Goal: Task Accomplishment & Management: Manage account settings

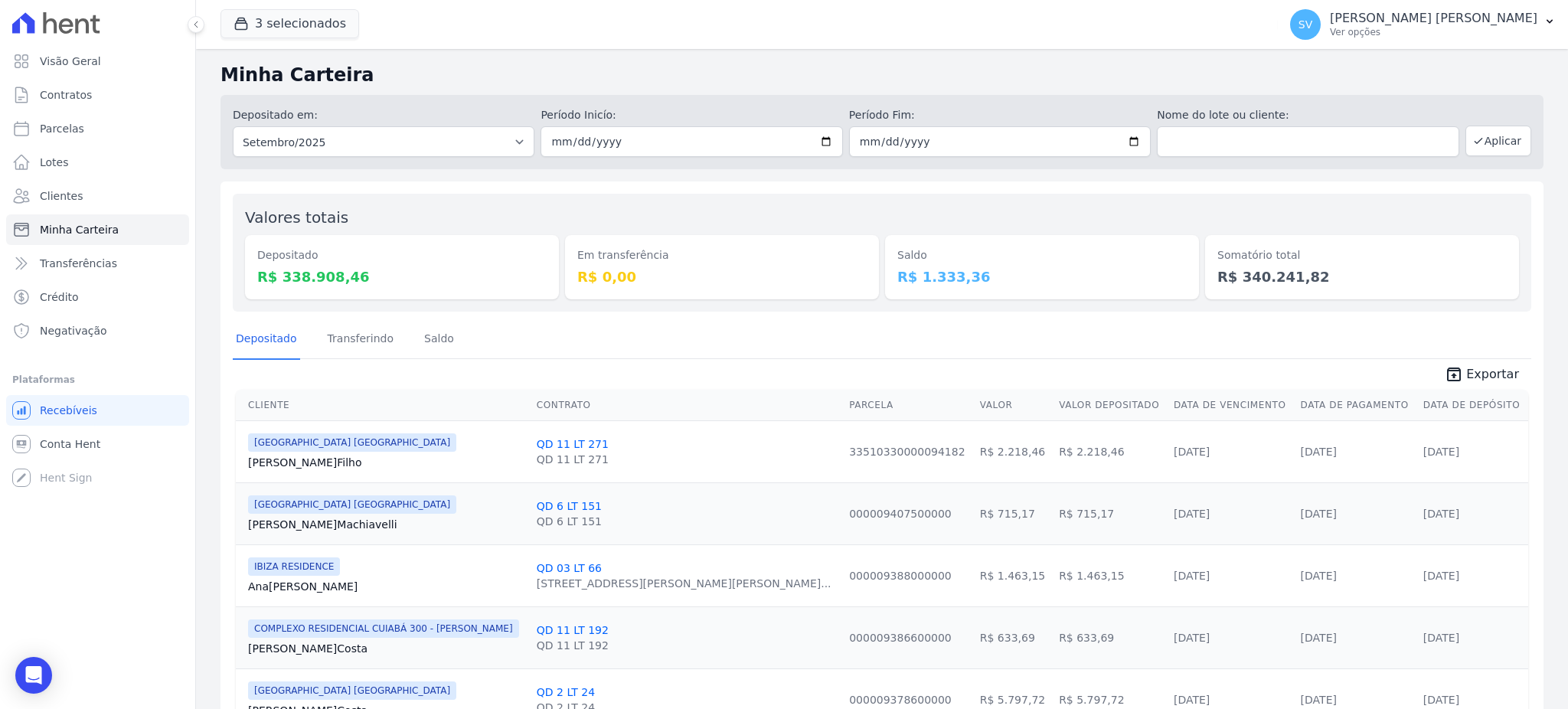
click at [68, 56] on span "Visão Geral" at bounding box center [70, 61] width 61 height 16
click at [1473, 17] on p "[PERSON_NAME] [PERSON_NAME]" at bounding box center [1433, 19] width 208 height 16
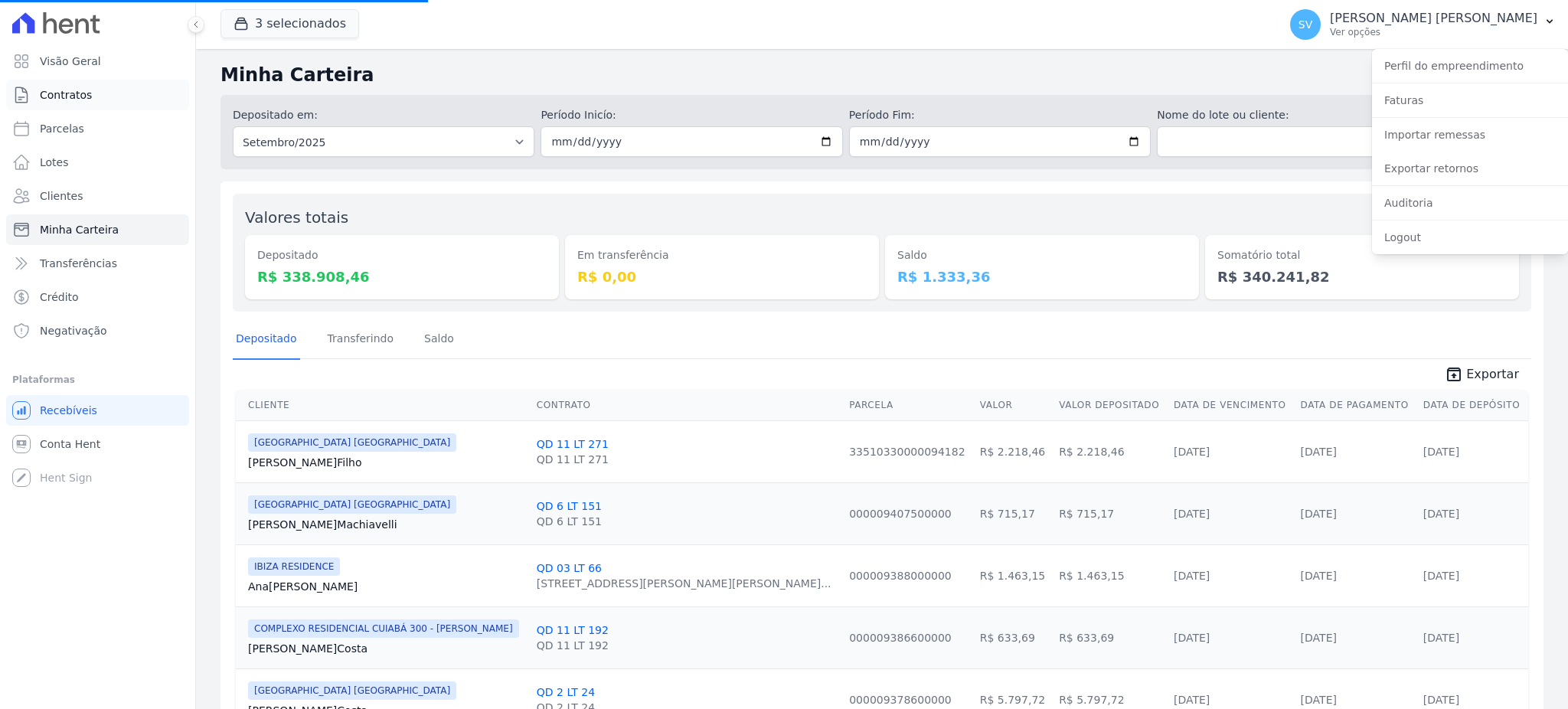
click at [49, 95] on span "Contratos" at bounding box center [65, 96] width 52 height 16
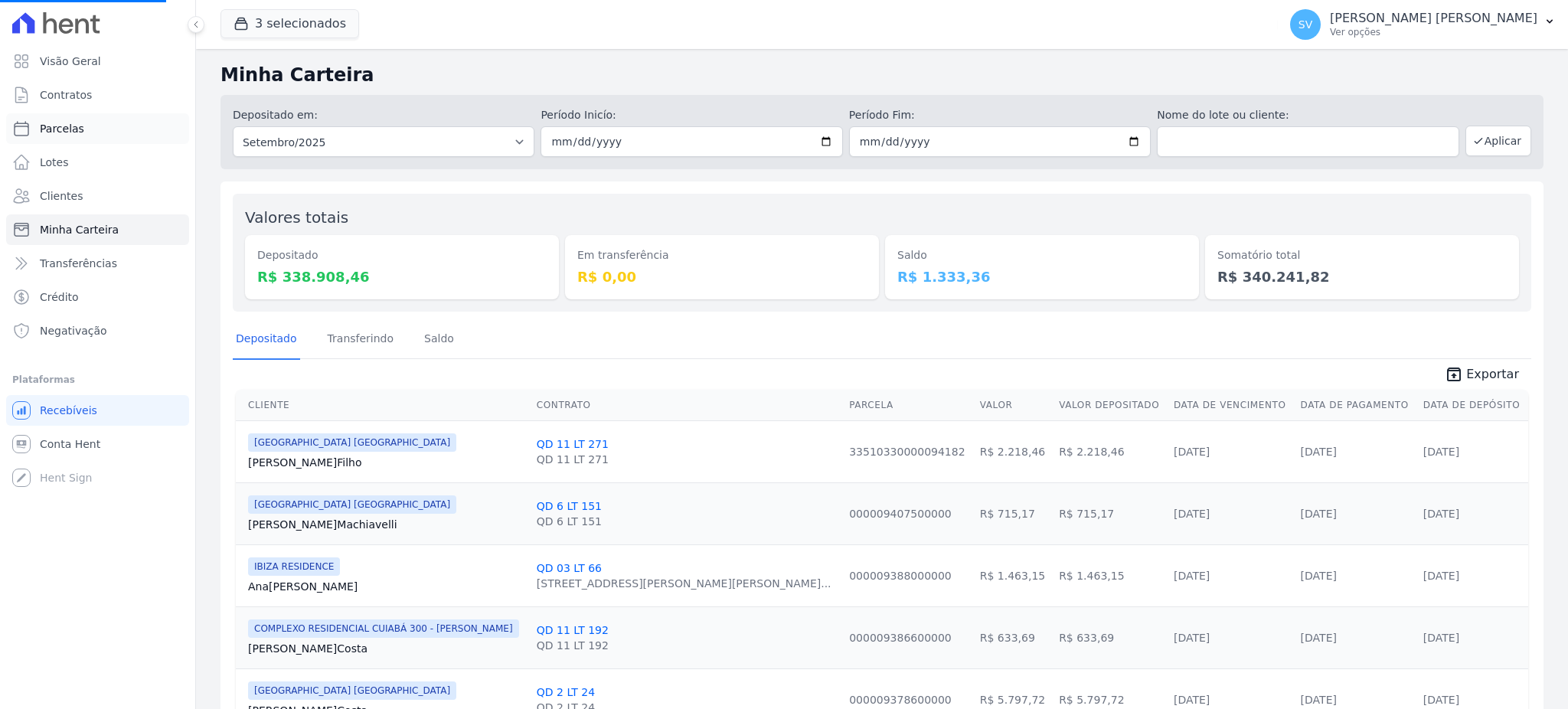
click at [55, 123] on span "Parcelas" at bounding box center [61, 129] width 44 height 16
select select
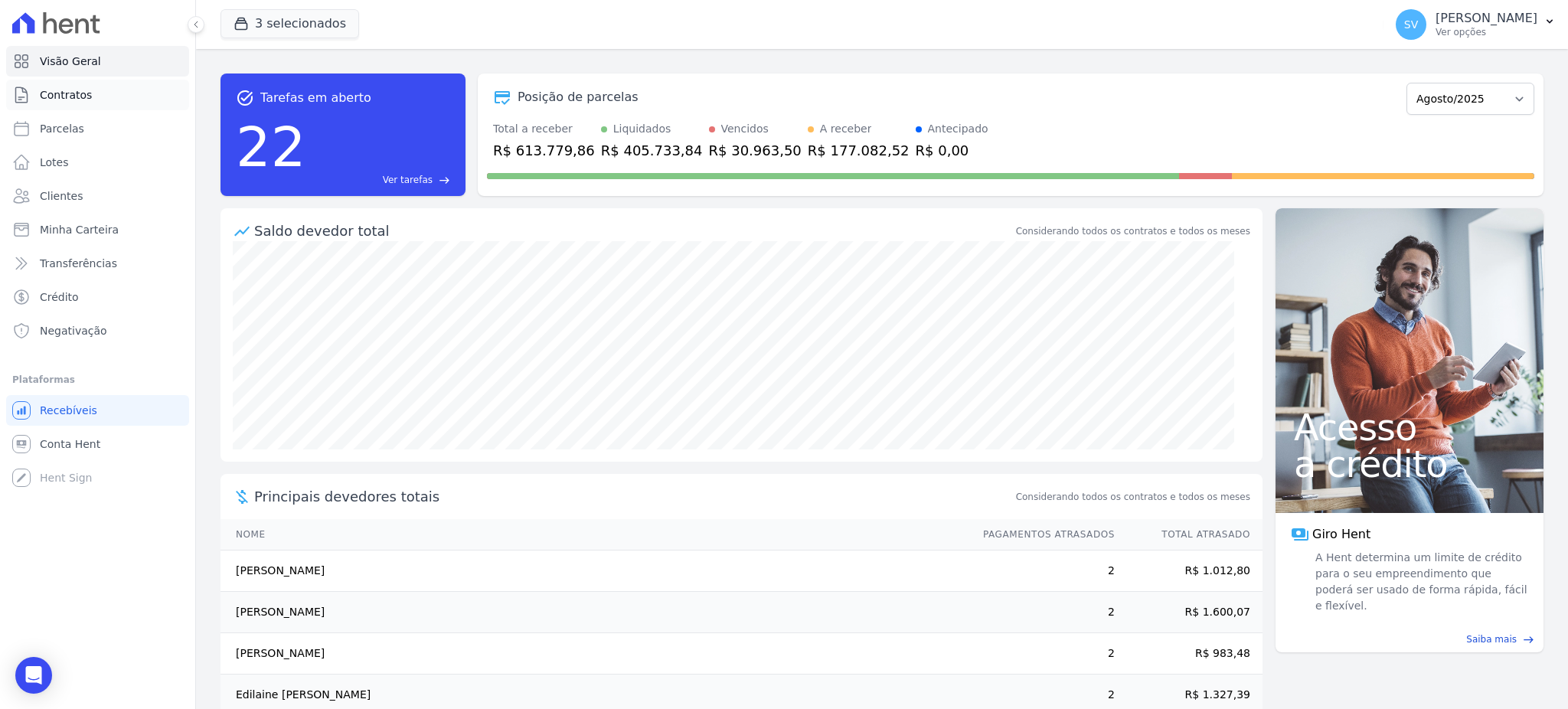
click at [63, 98] on span "Contratos" at bounding box center [65, 96] width 52 height 16
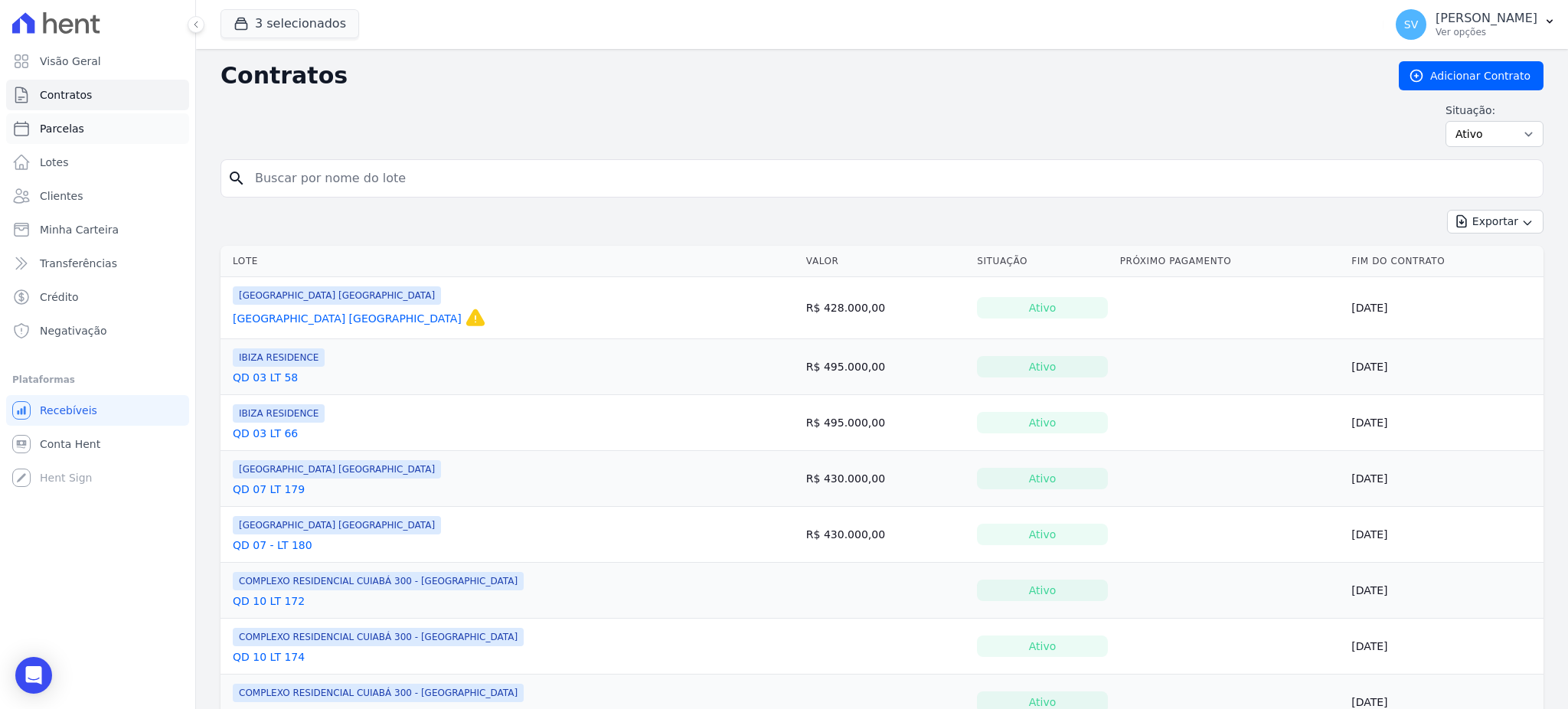
click at [60, 131] on span "Parcelas" at bounding box center [61, 129] width 44 height 16
select select
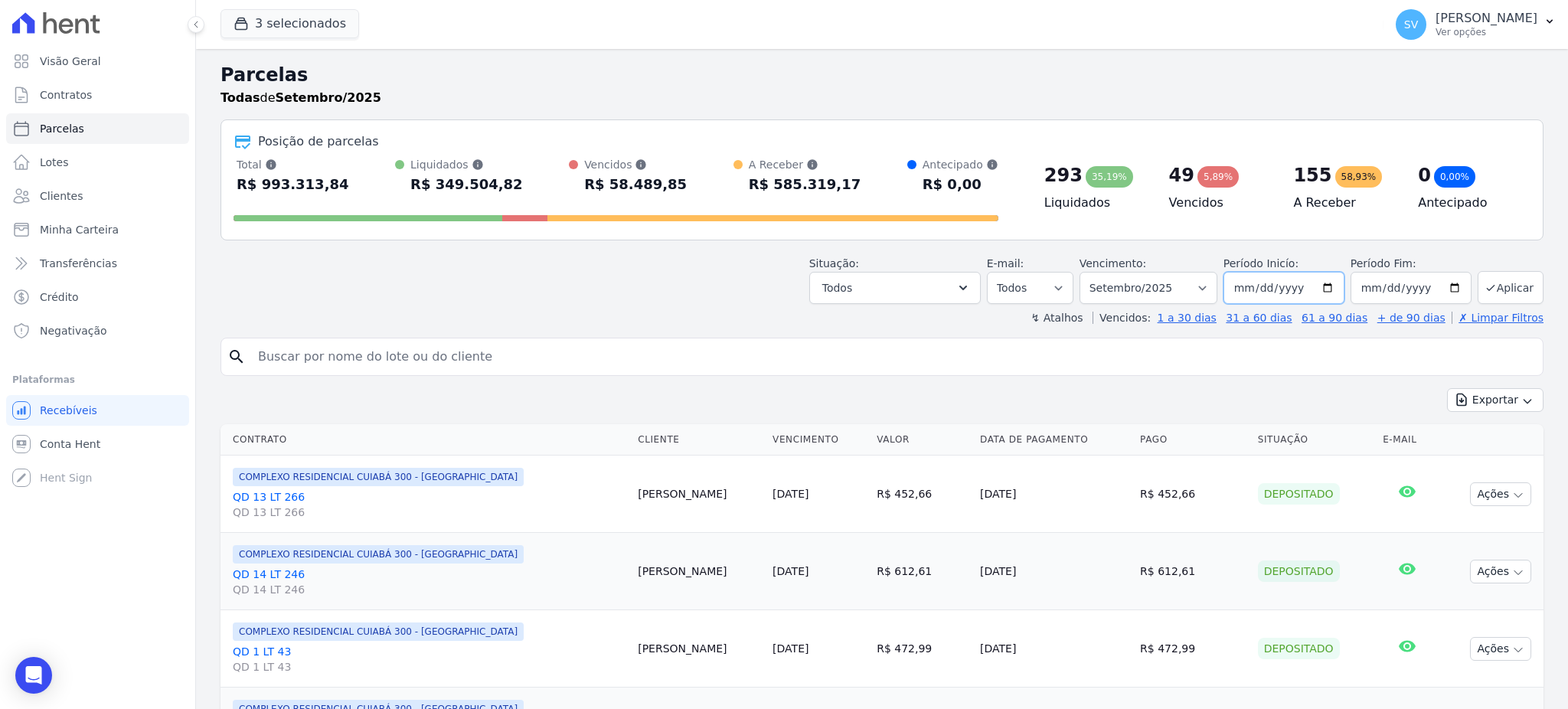
click at [1324, 287] on input "[DATE]" at bounding box center [1283, 288] width 121 height 33
type input "[DATE]"
click at [960, 282] on button "Todos" at bounding box center [895, 288] width 171 height 33
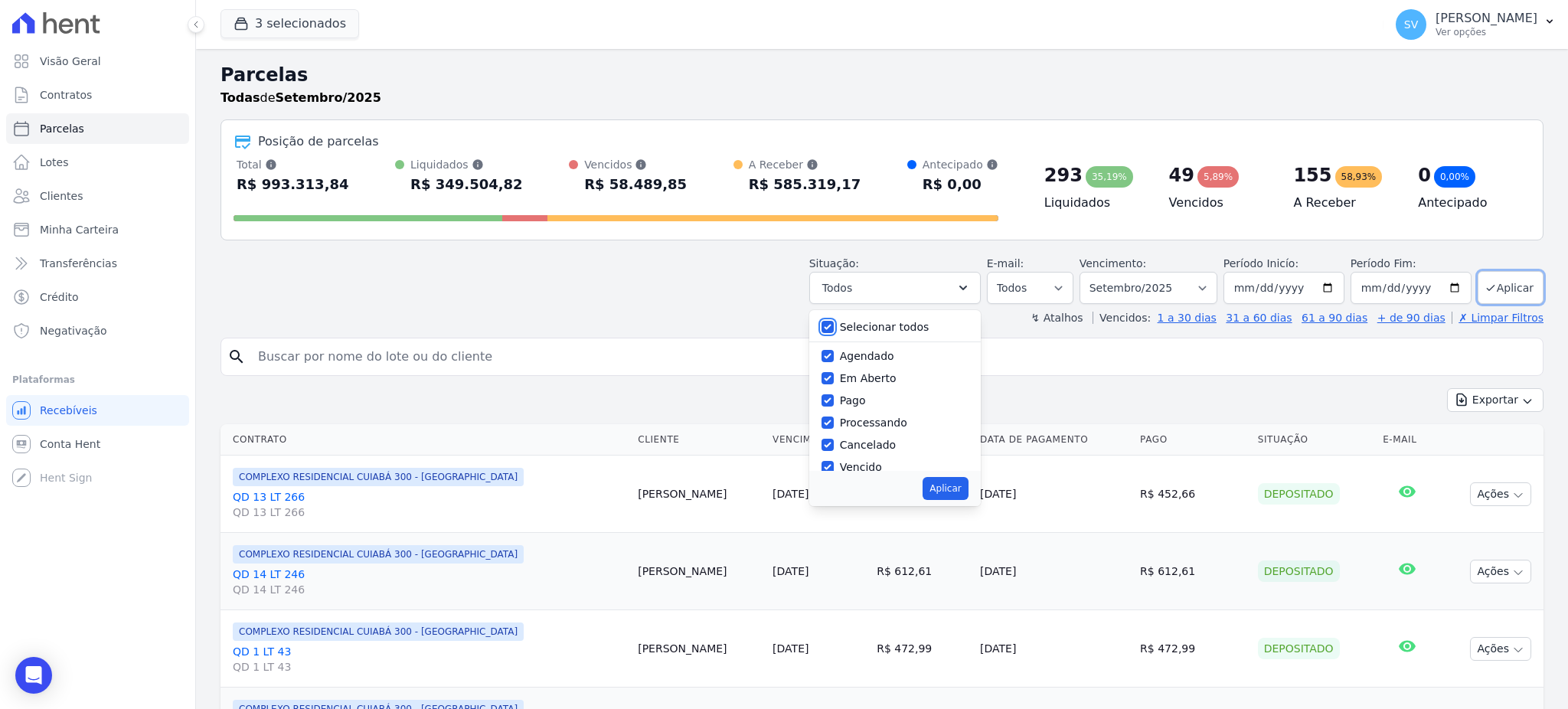
click at [834, 325] on input "Selecionar todos" at bounding box center [828, 326] width 12 height 12
checkbox input "false"
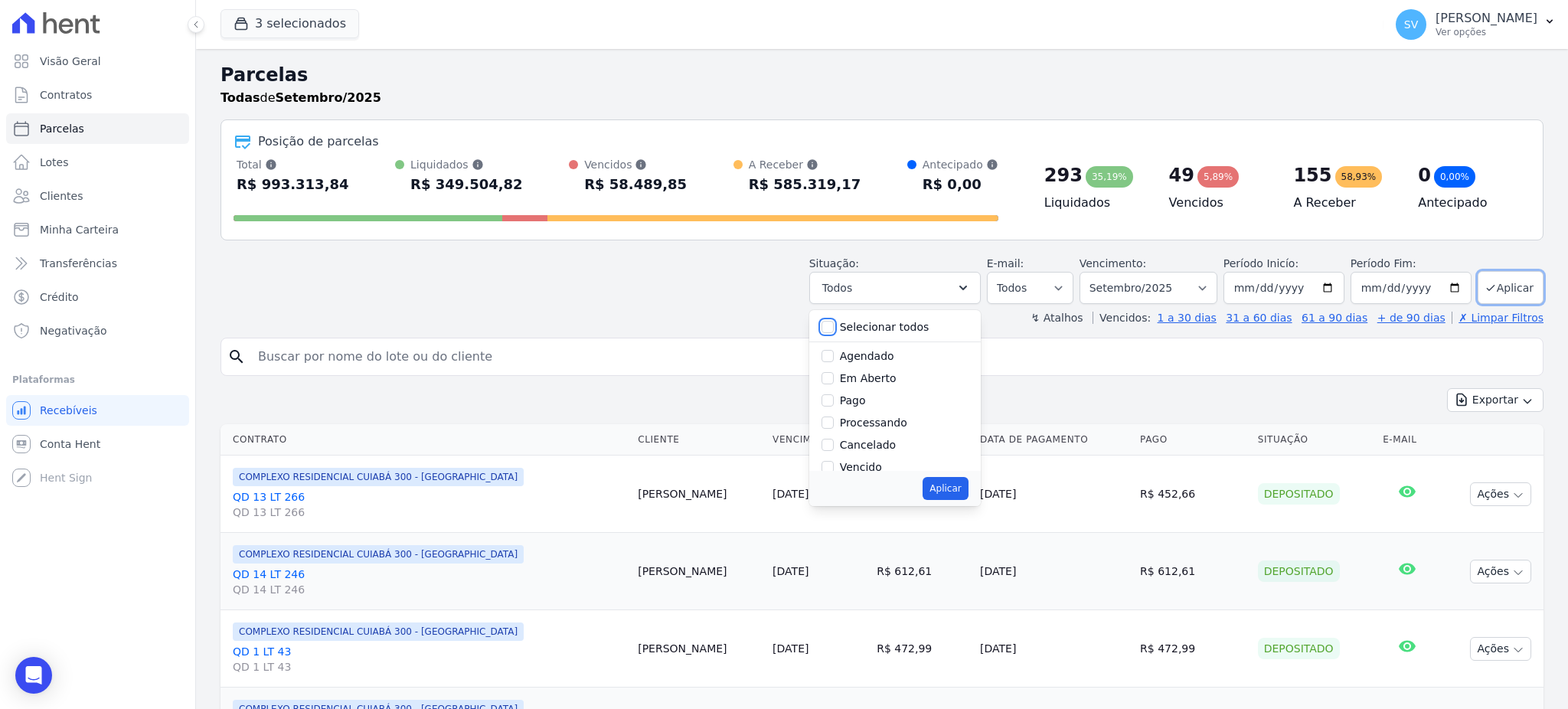
checkbox input "false"
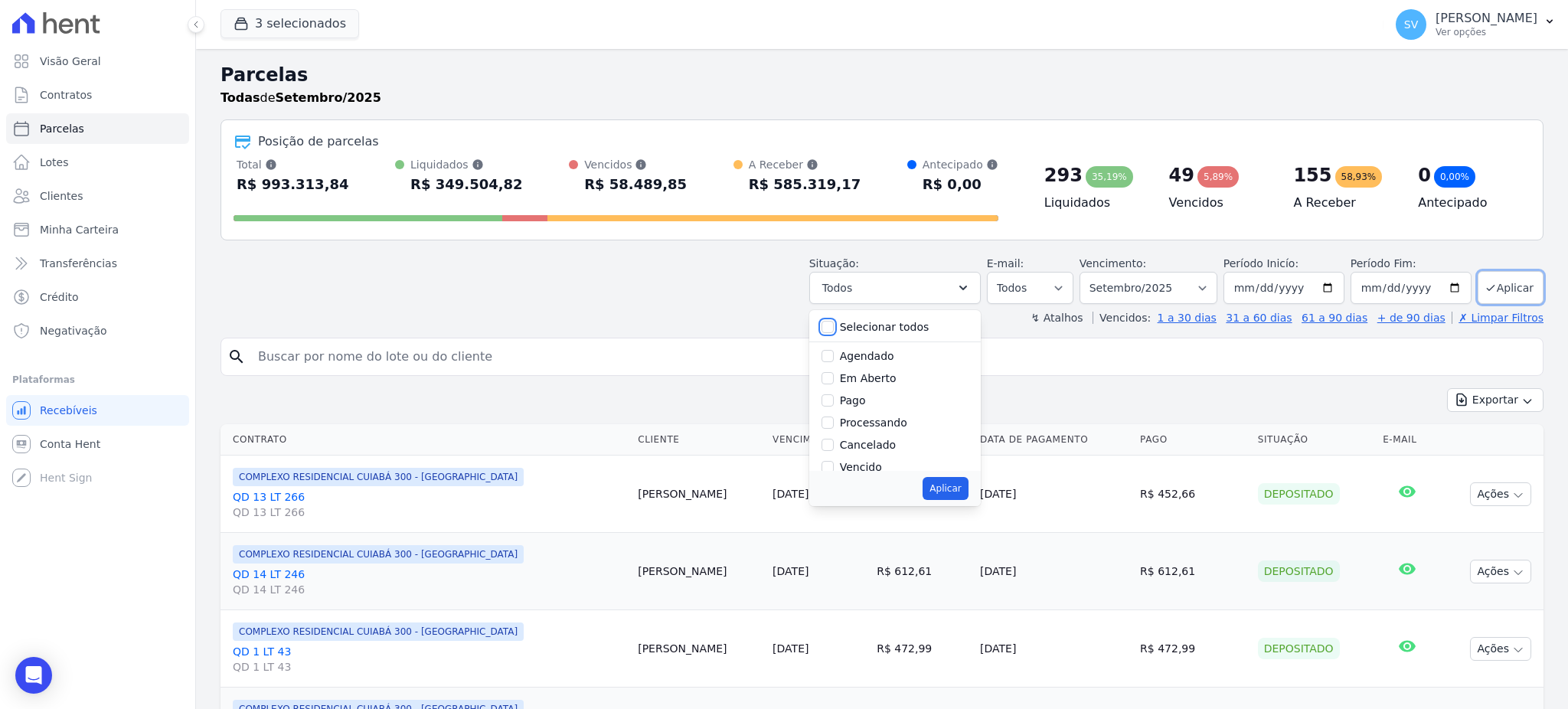
checkbox input "false"
click at [834, 466] on input "Vencido" at bounding box center [828, 467] width 12 height 12
checkbox input "true"
click at [966, 491] on button "Aplicar" at bounding box center [945, 488] width 45 height 23
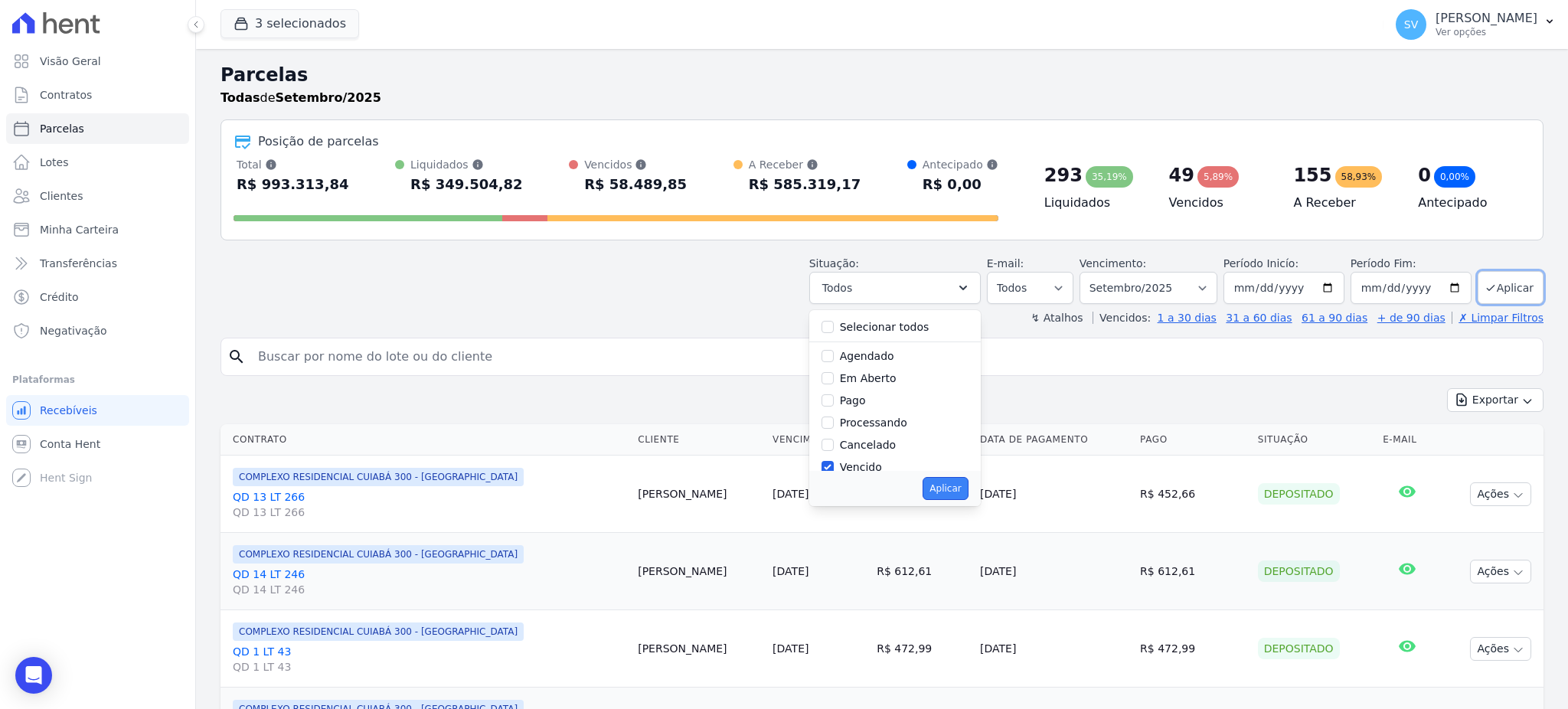
select select "overdue"
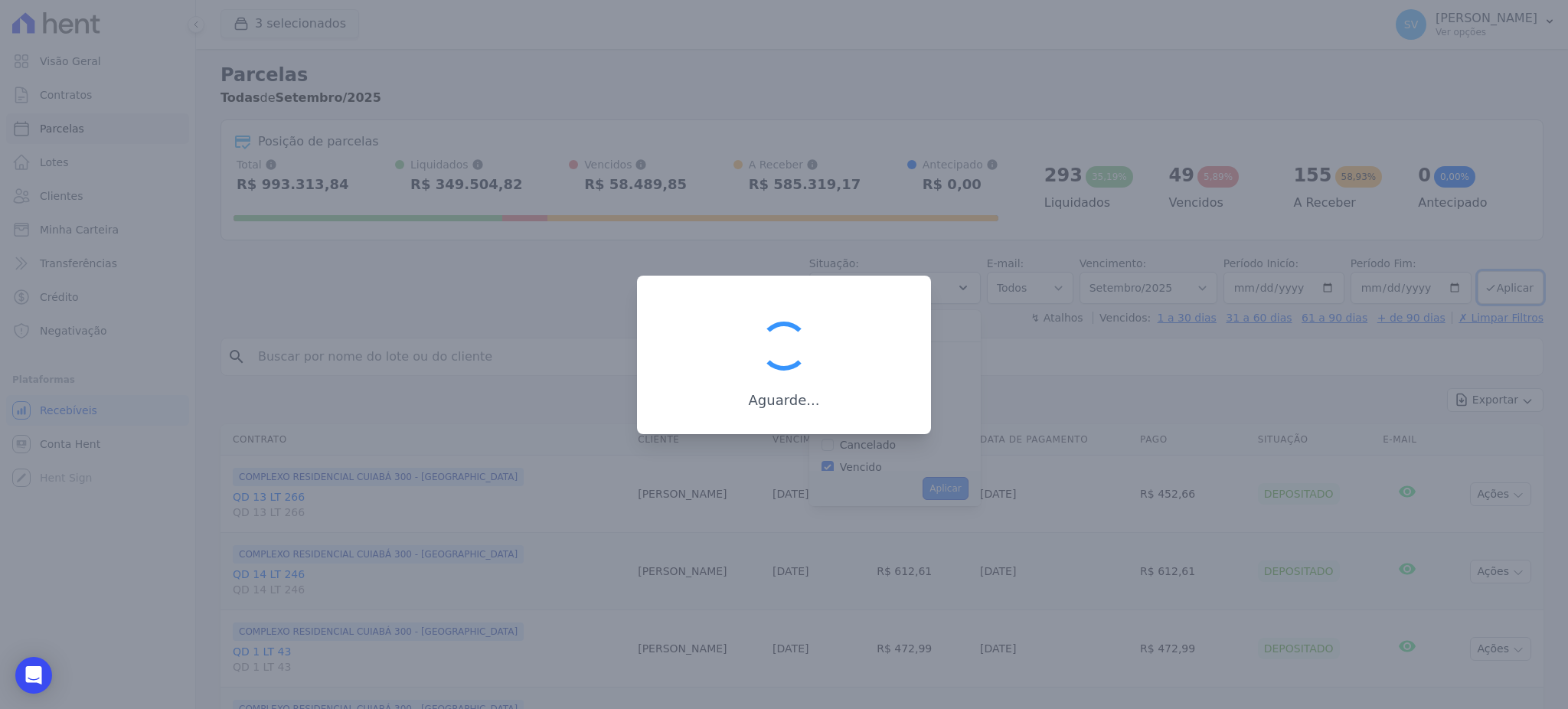
scroll to position [28, 0]
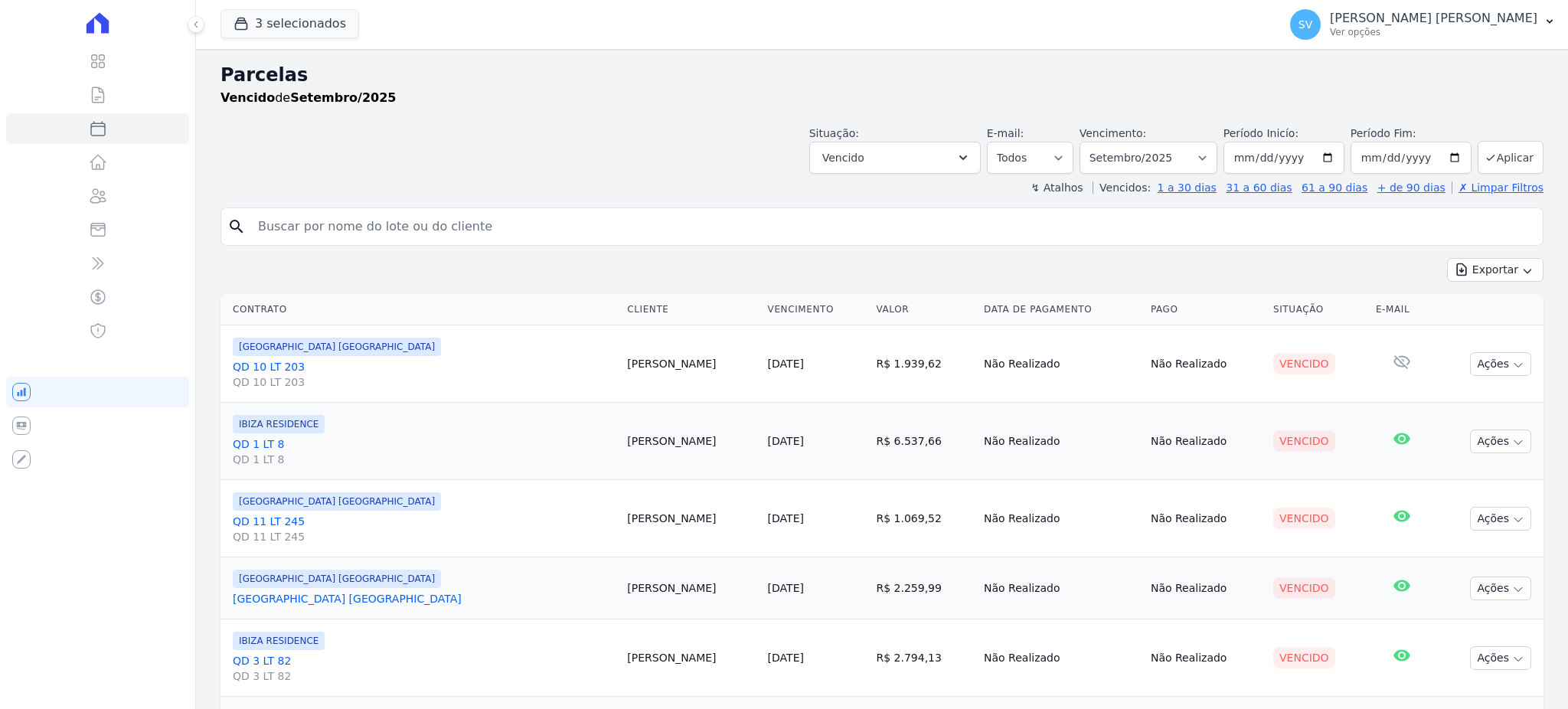
select select
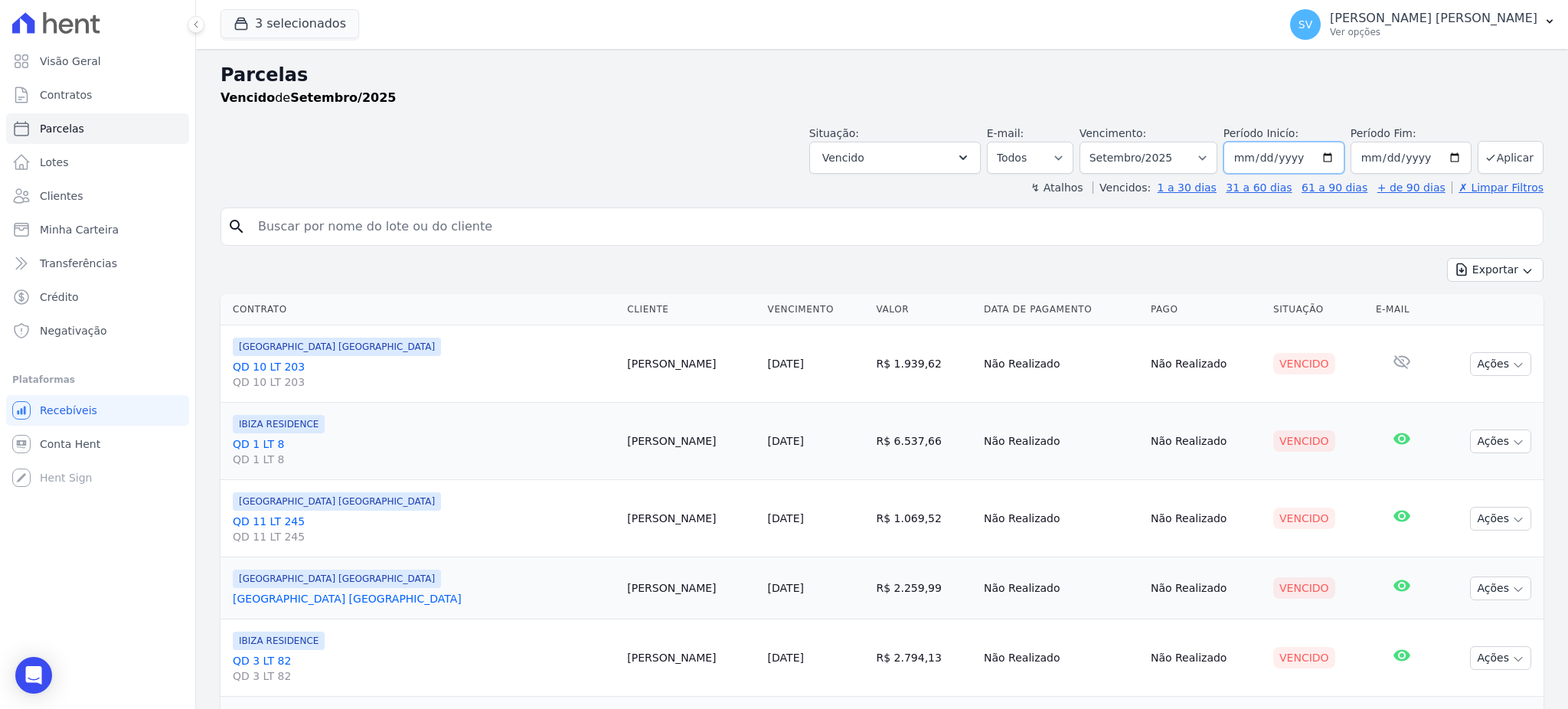
click at [1325, 153] on input "2025-09-01" at bounding box center [1283, 158] width 121 height 33
type input "[DATE]"
click at [1486, 156] on button "Aplicar" at bounding box center [1510, 157] width 66 height 33
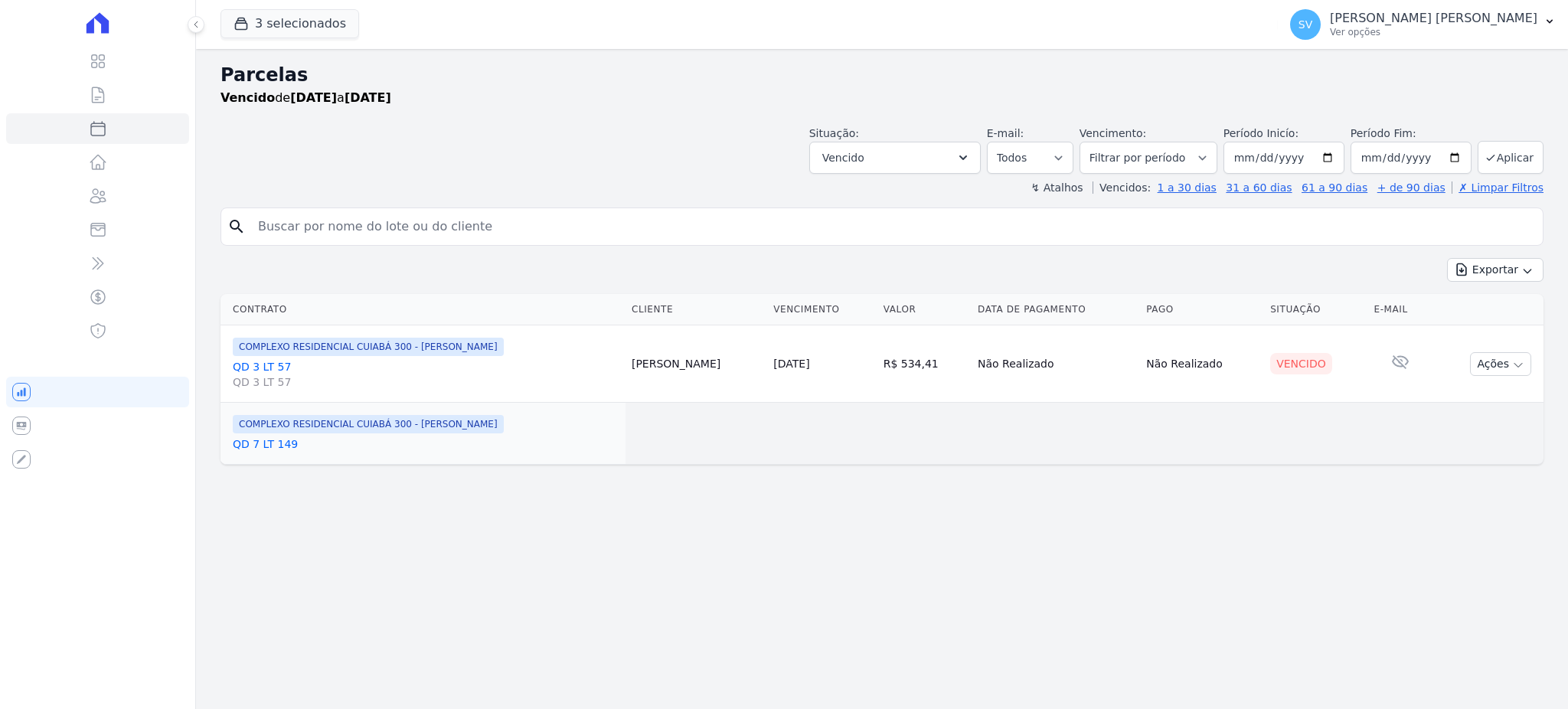
select select
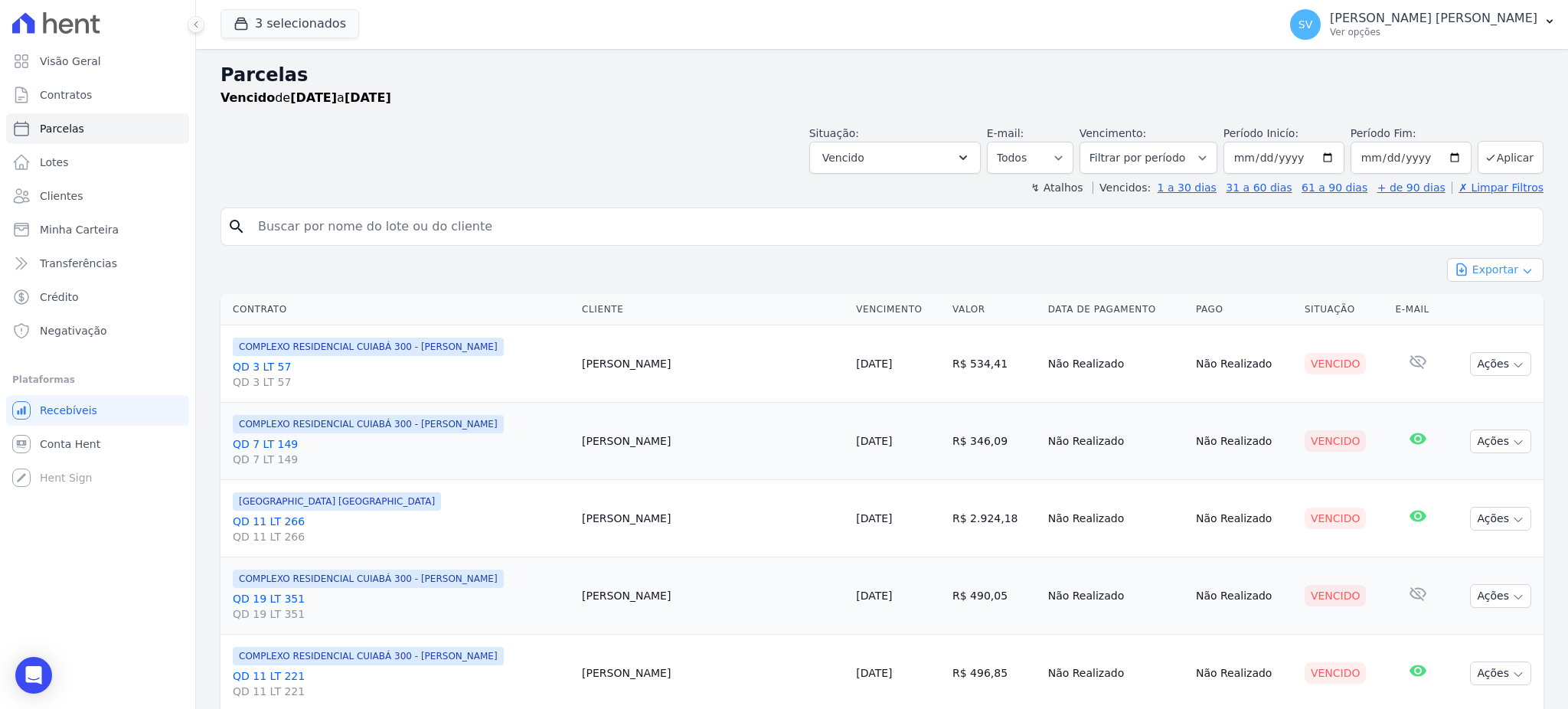
click at [1497, 269] on button "Exportar" at bounding box center [1495, 270] width 97 height 24
click at [1458, 310] on span "Exportar PDF" at bounding box center [1494, 307] width 81 height 16
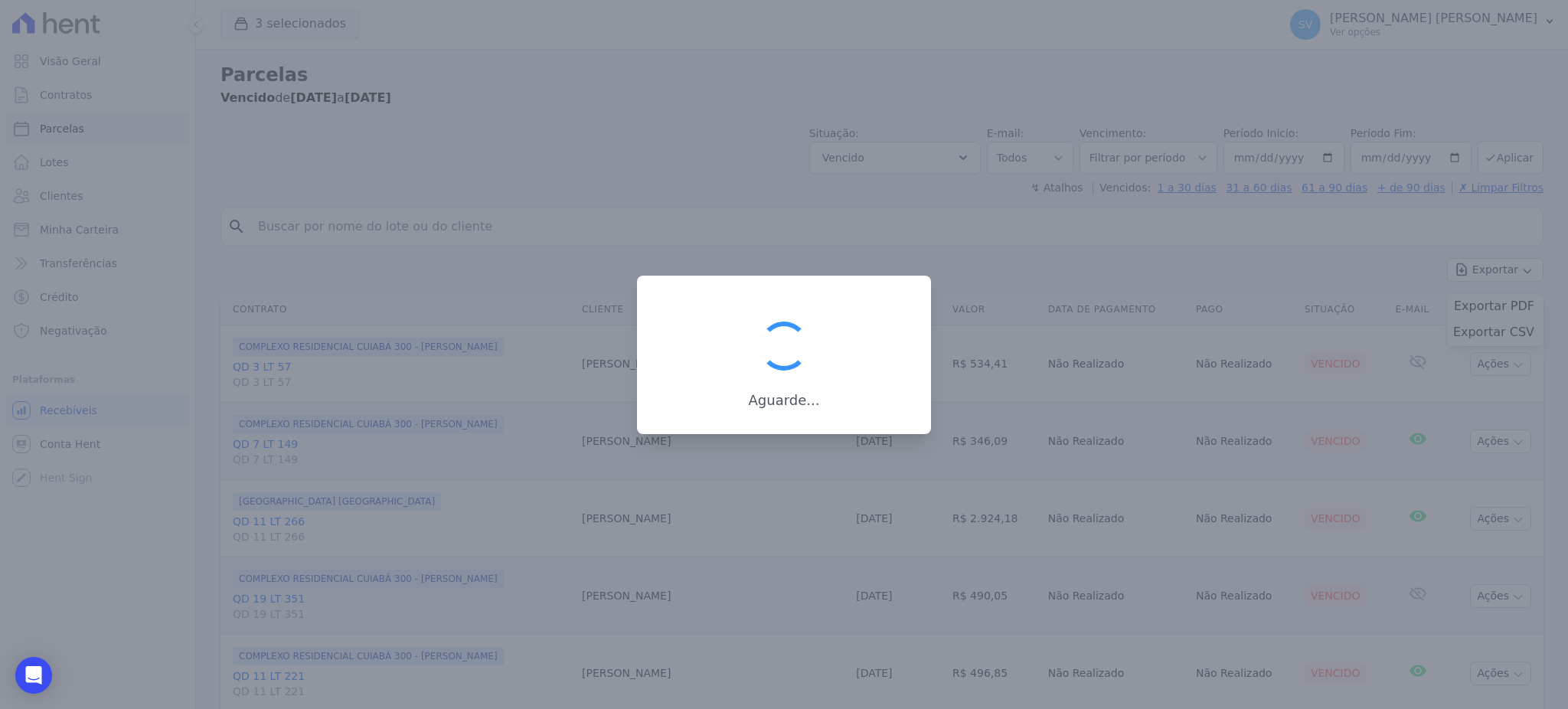
click at [623, 167] on div at bounding box center [784, 354] width 1568 height 709
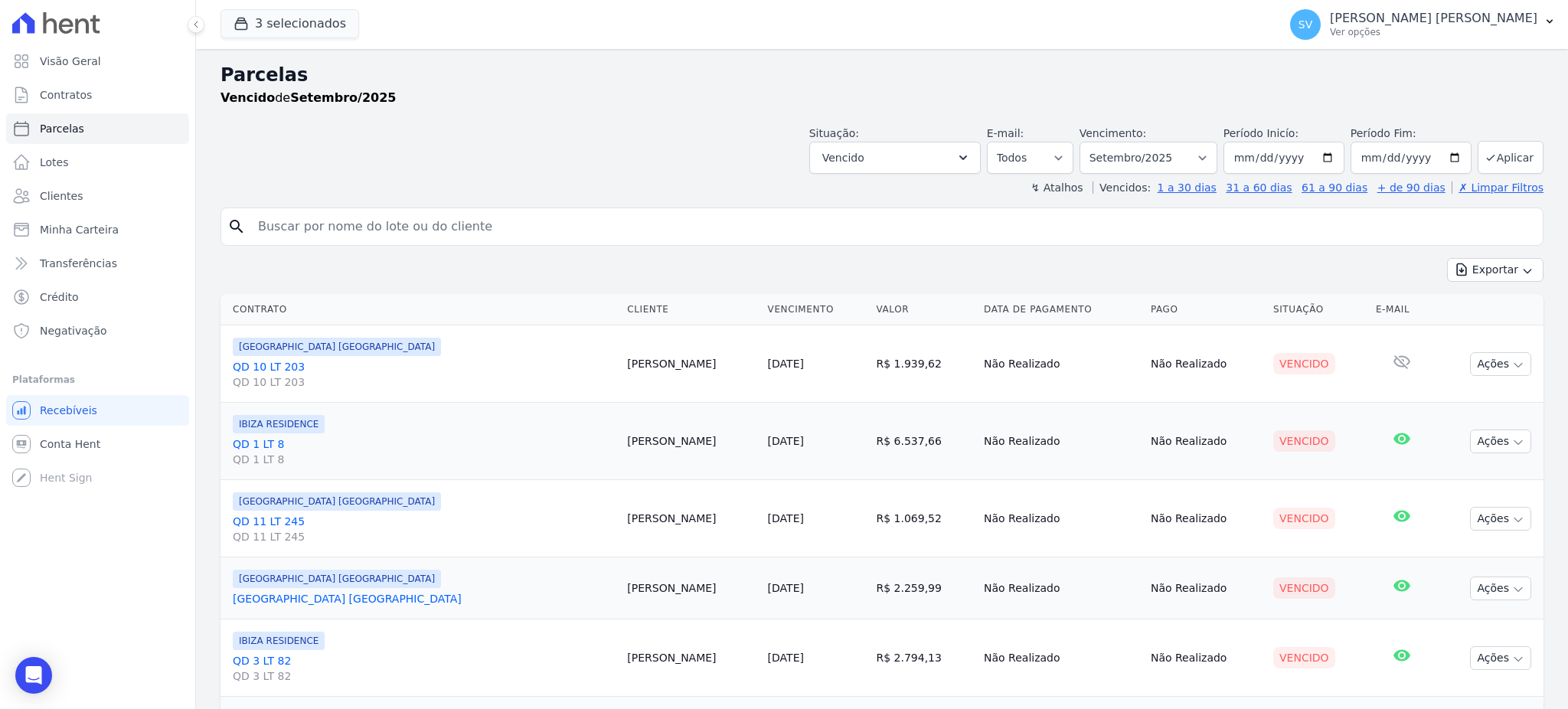
select select
click at [1471, 265] on button "Exportar" at bounding box center [1495, 270] width 97 height 24
click at [1502, 332] on span "Exportar CSV" at bounding box center [1493, 332] width 81 height 16
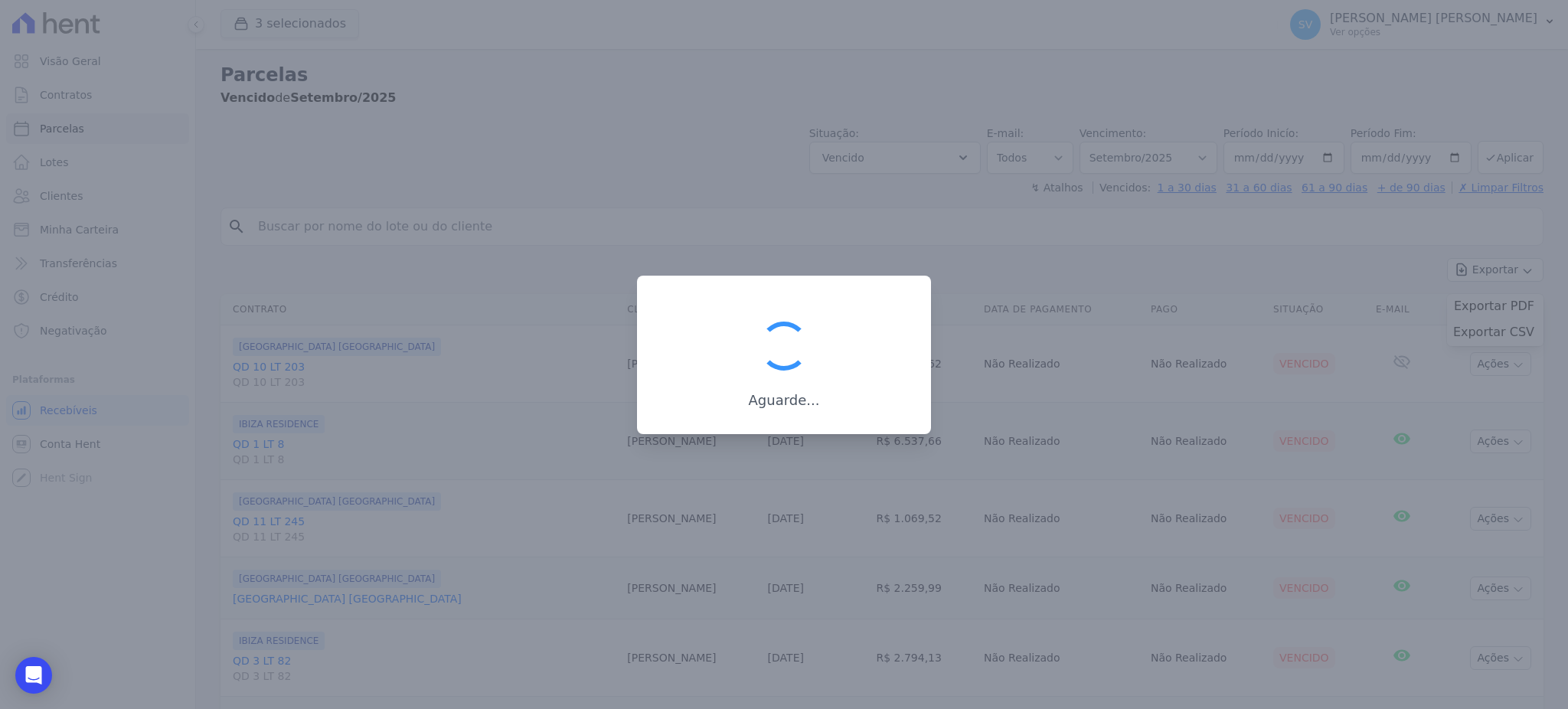
click at [735, 183] on div at bounding box center [784, 354] width 1568 height 709
click at [736, 220] on div at bounding box center [784, 354] width 1568 height 709
click at [498, 148] on div at bounding box center [784, 354] width 1568 height 709
click at [439, 103] on div at bounding box center [784, 354] width 1568 height 709
click at [831, 245] on div at bounding box center [784, 354] width 1568 height 709
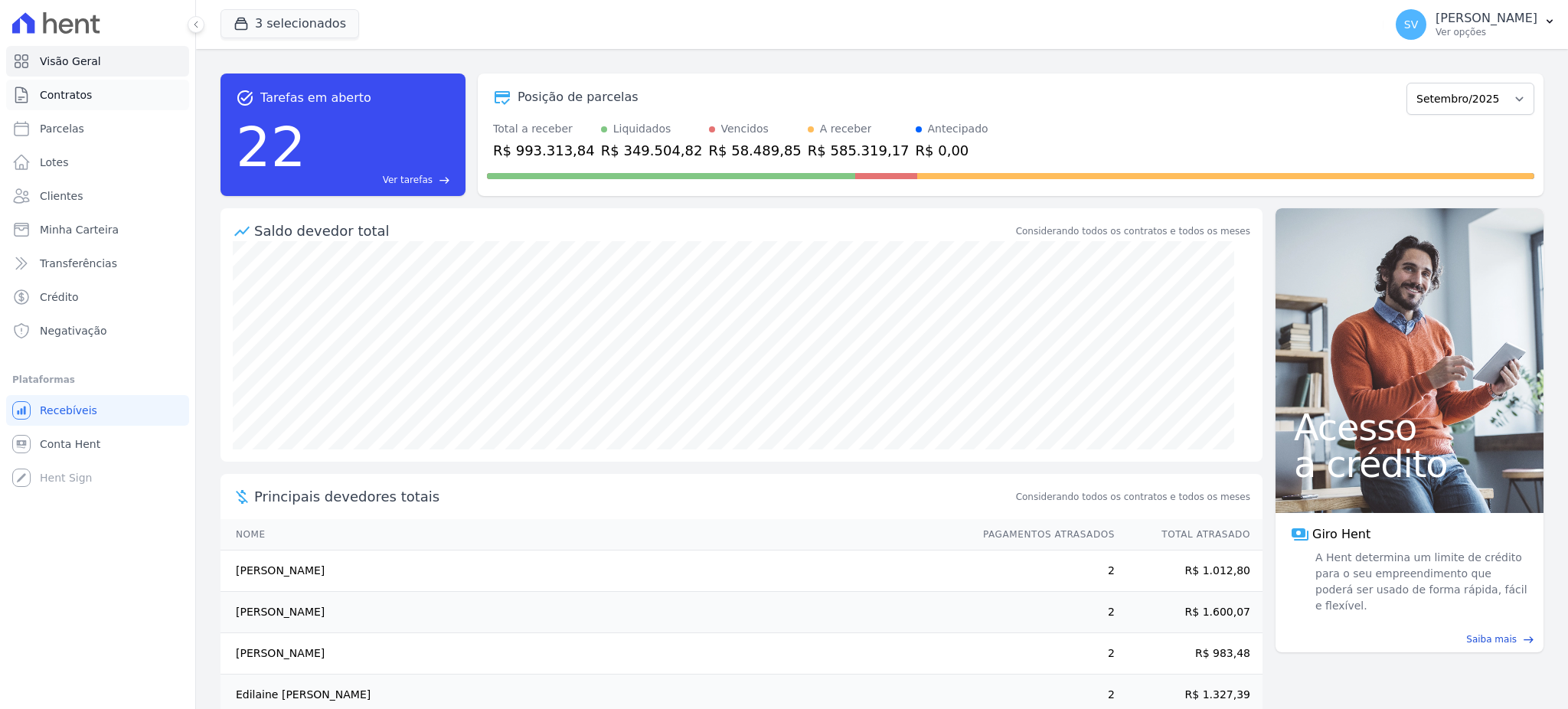
drag, startPoint x: 75, startPoint y: 100, endPoint x: 102, endPoint y: 106, distance: 27.7
click at [75, 100] on span "Contratos" at bounding box center [65, 96] width 52 height 16
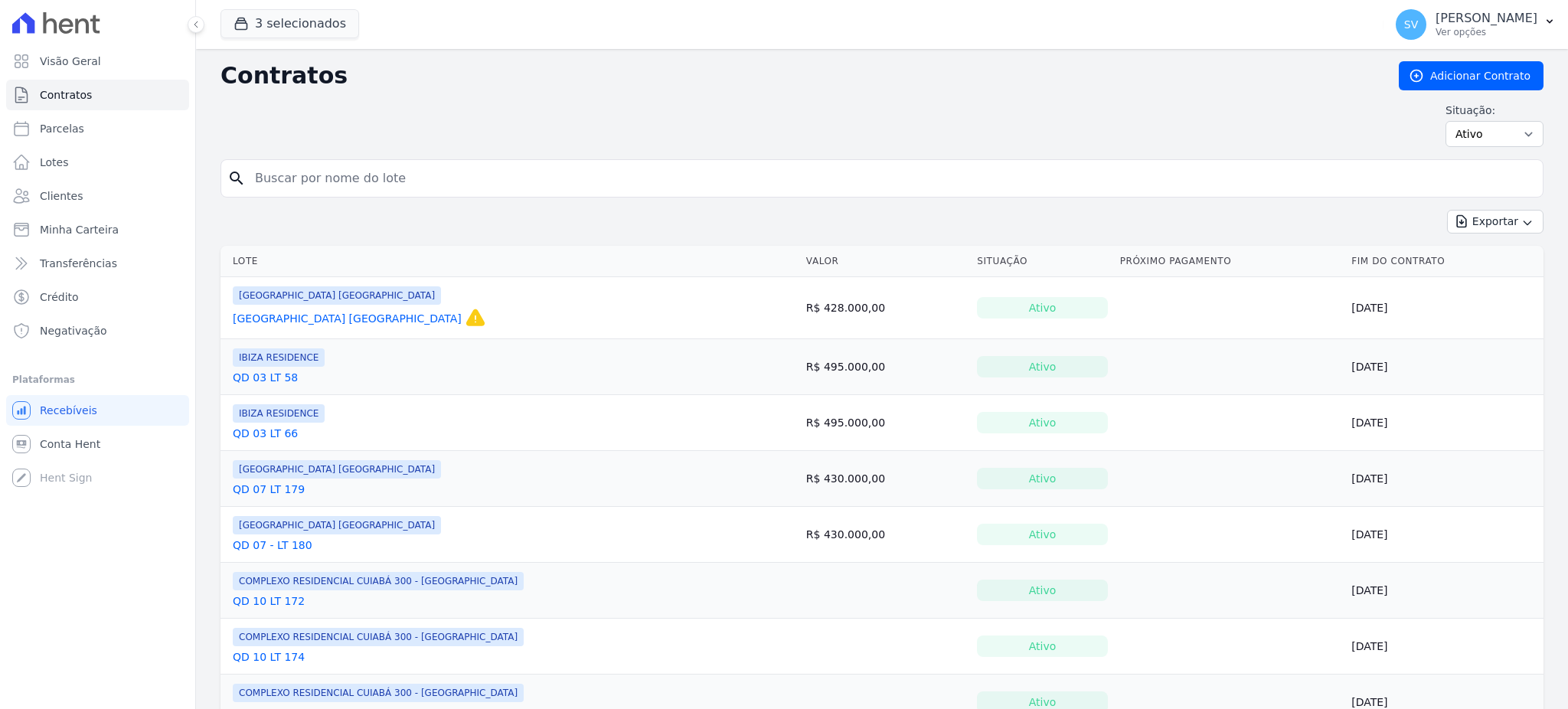
click at [458, 187] on input "search" at bounding box center [891, 177] width 1291 height 31
paste input "MARCIA BERNARDO DA SILVA SANTOS Caixa de entrada"
drag, startPoint x: 569, startPoint y: 178, endPoint x: 467, endPoint y: 176, distance: 102.0
click at [465, 172] on input "MARCIA BERNARDO DA SILVA SANTOS Caixa de entrada" at bounding box center [891, 177] width 1291 height 31
type input "[PERSON_NAME]"
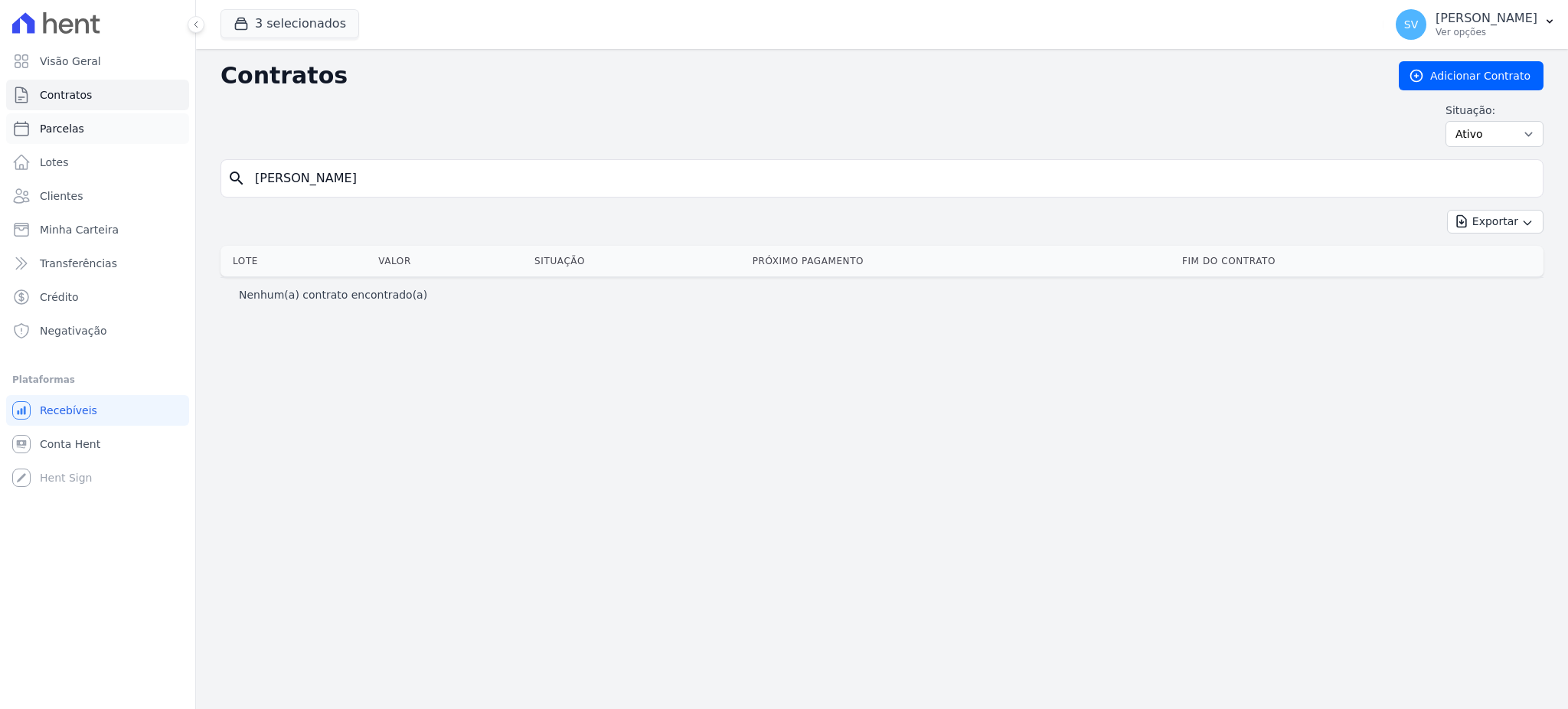
drag, startPoint x: 467, startPoint y: 176, endPoint x: 179, endPoint y: 132, distance: 291.3
click at [178, 129] on div "Visão Geral Contratos Parcelas Lotes Clientes Minha Carteira Transferências Cré…" at bounding box center [784, 354] width 1568 height 709
click at [65, 132] on span "Parcelas" at bounding box center [61, 129] width 44 height 16
select select
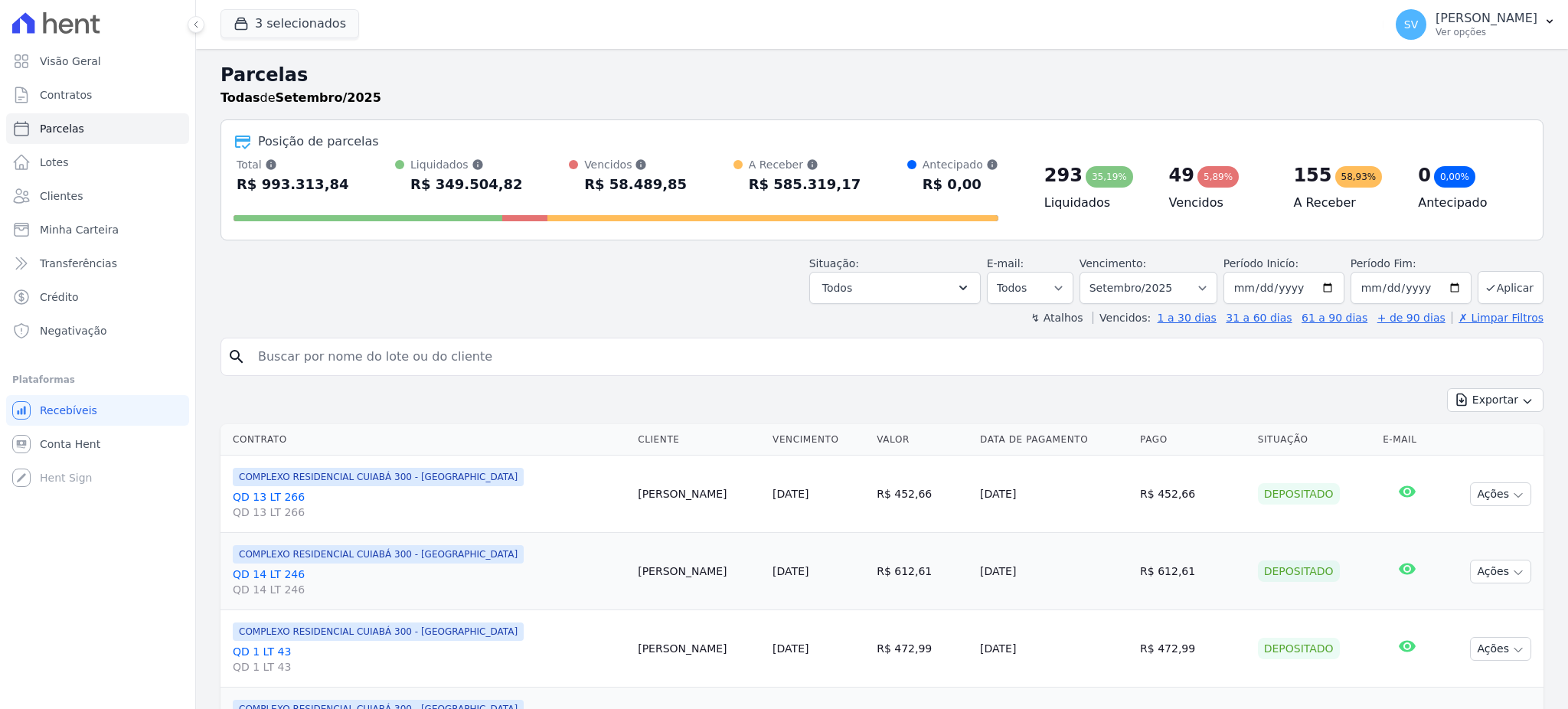
click at [447, 357] on input "search" at bounding box center [892, 356] width 1288 height 31
paste input "MARCIA BERNARDO DA SILVA SANTOS"
type input "MARCIA BERNARDO DA SILVA SANTOS"
select select
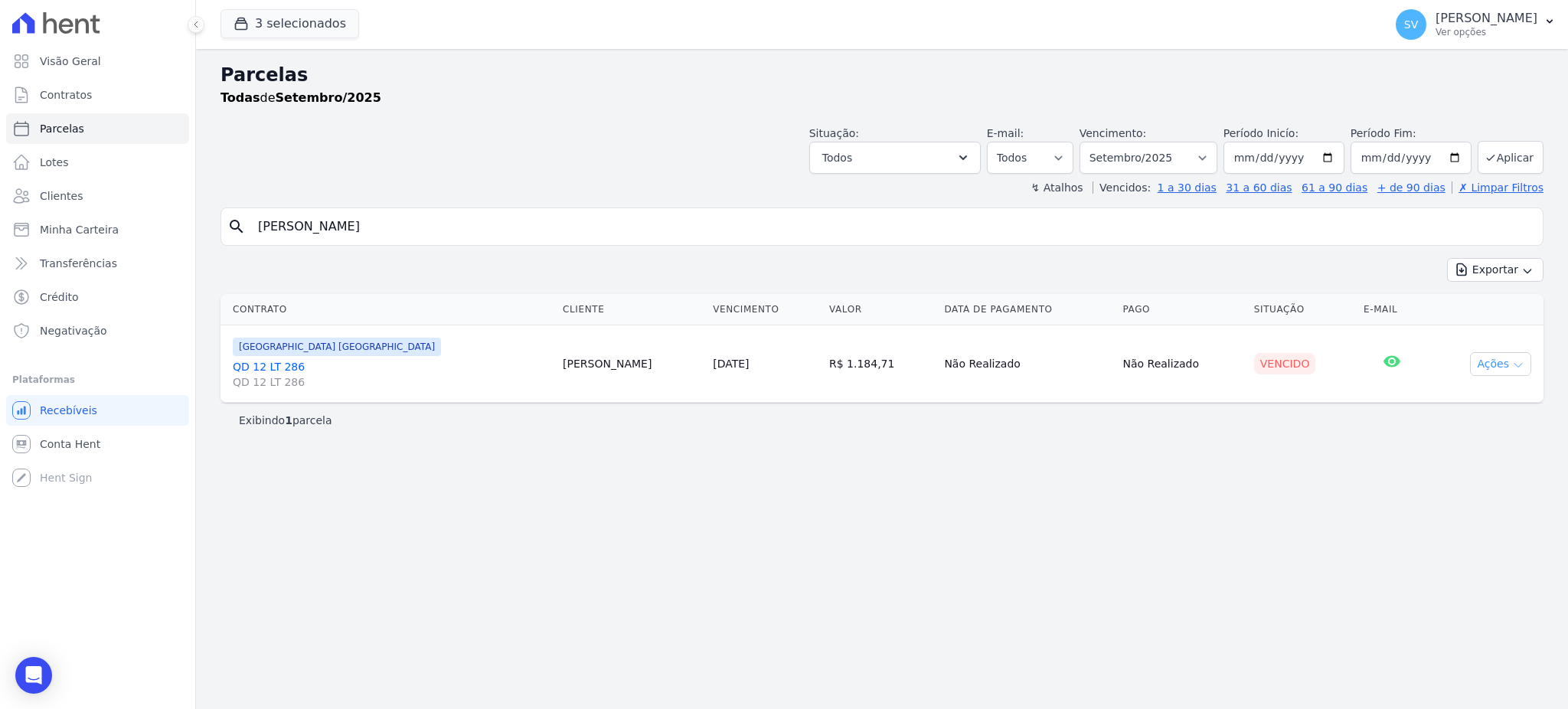
click at [1494, 366] on button "Ações" at bounding box center [1500, 364] width 61 height 24
click at [283, 369] on link "QD 12 LT 286 QD 12 LT 286" at bounding box center [391, 374] width 317 height 31
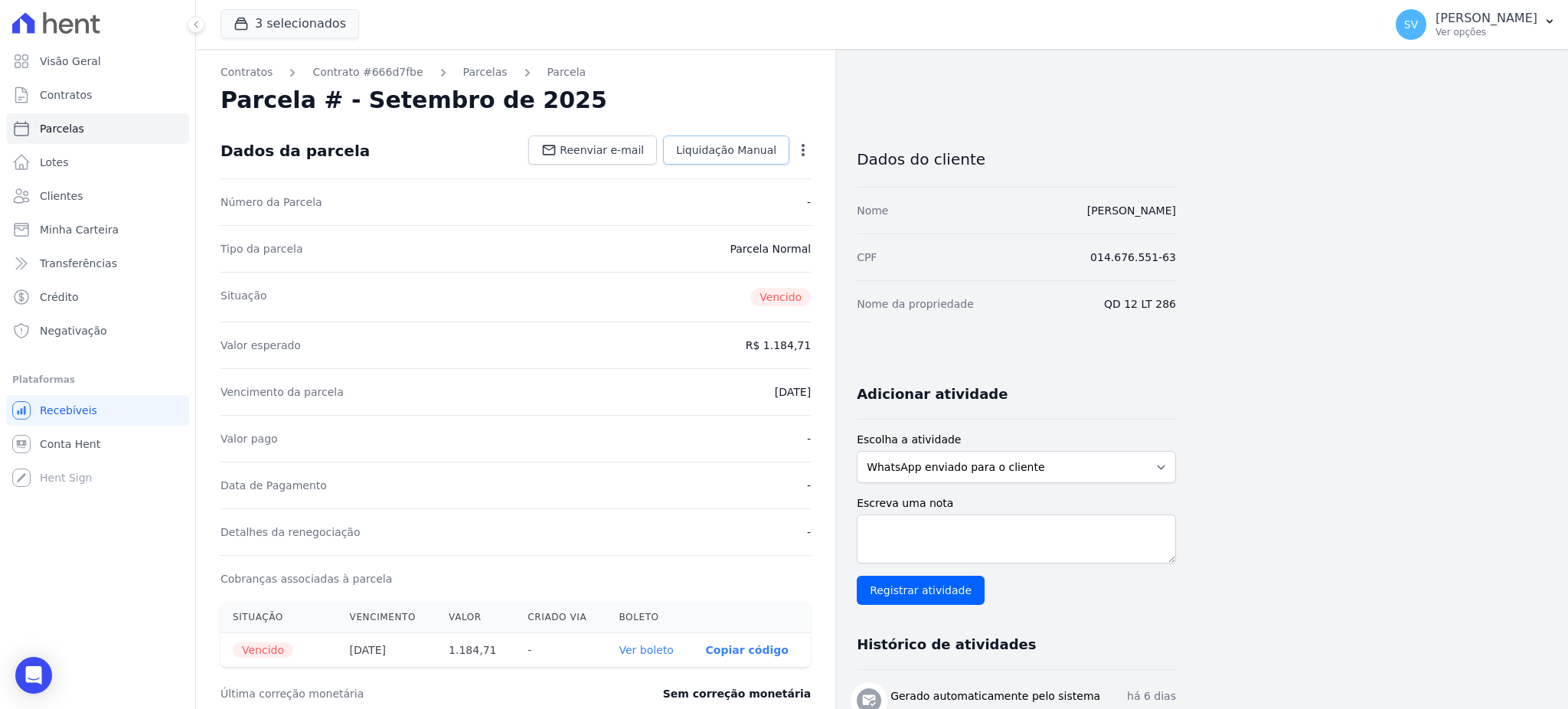
click at [787, 151] on link "Liquidação Manual" at bounding box center [726, 150] width 126 height 30
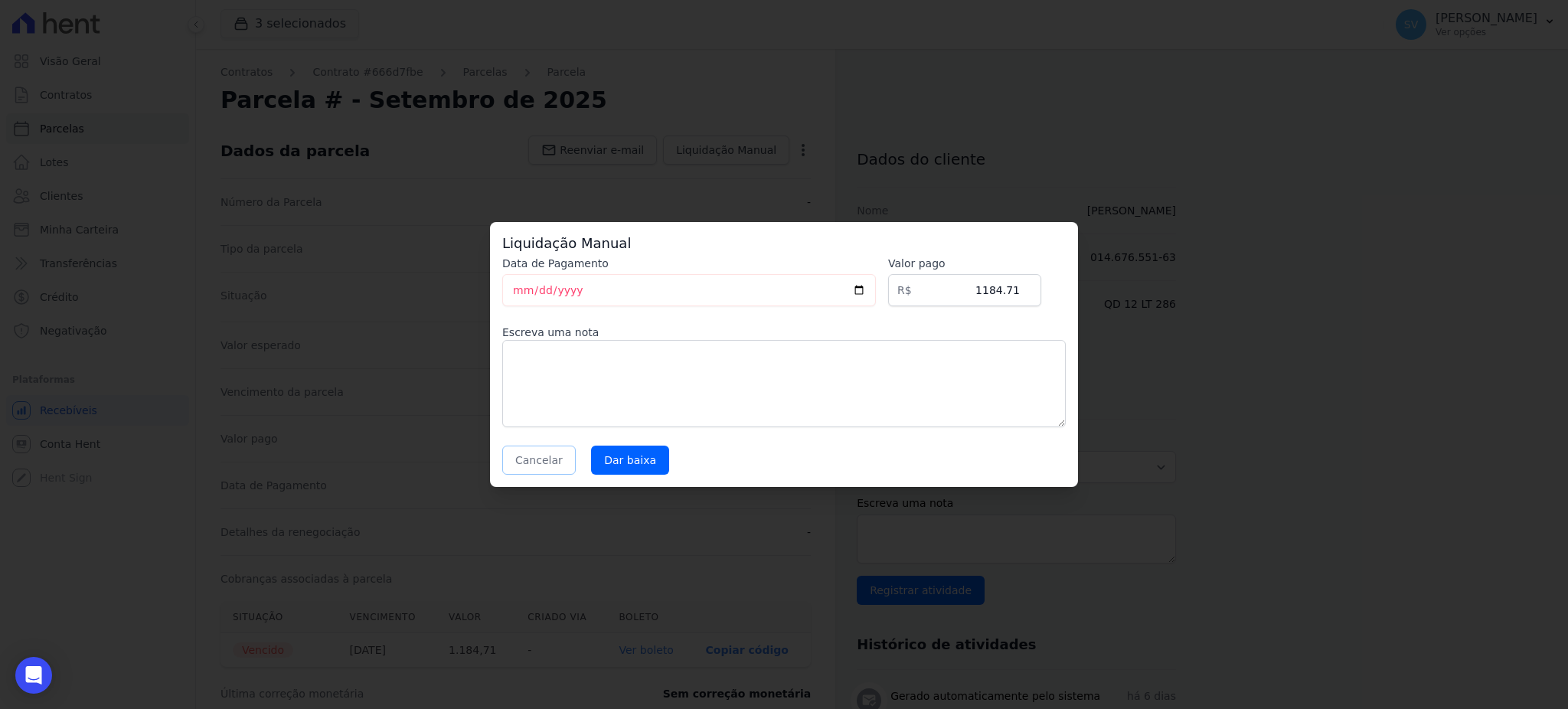
click at [539, 463] on button "Cancelar" at bounding box center [539, 461] width 74 height 30
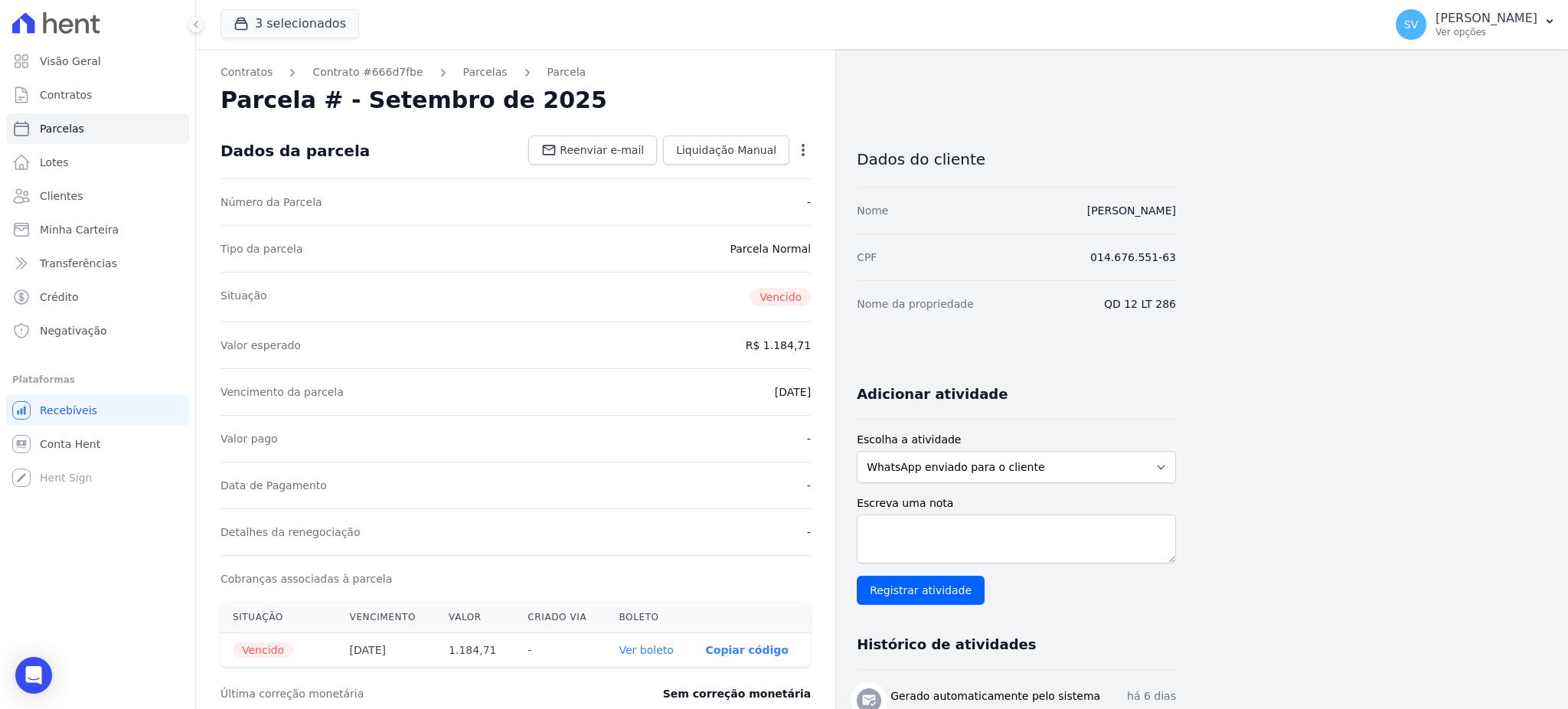
click at [801, 154] on icon "button" at bounding box center [803, 150] width 16 height 16
click at [763, 191] on link "Cancelar Cobrança" at bounding box center [737, 198] width 135 height 28
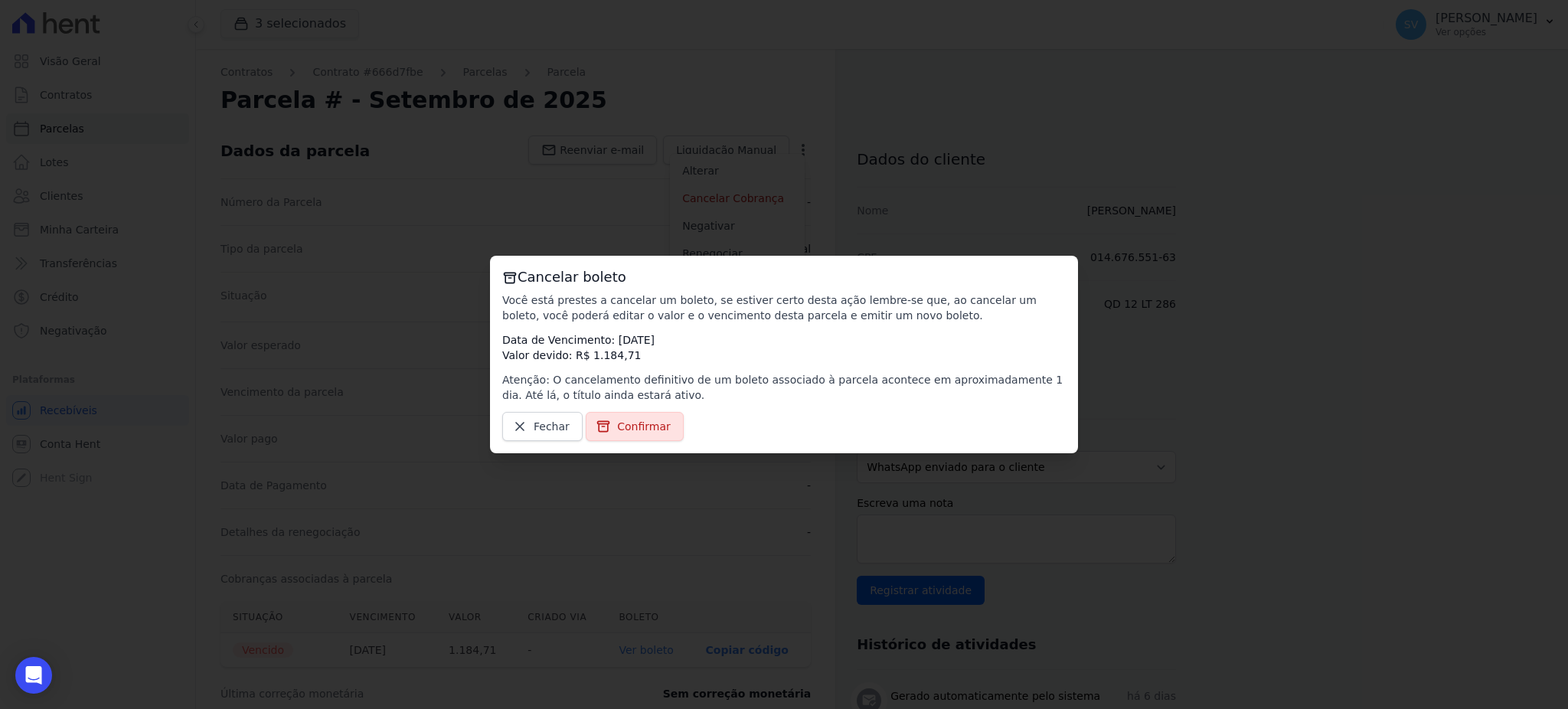
click at [629, 425] on span "Confirmar" at bounding box center [644, 427] width 53 height 16
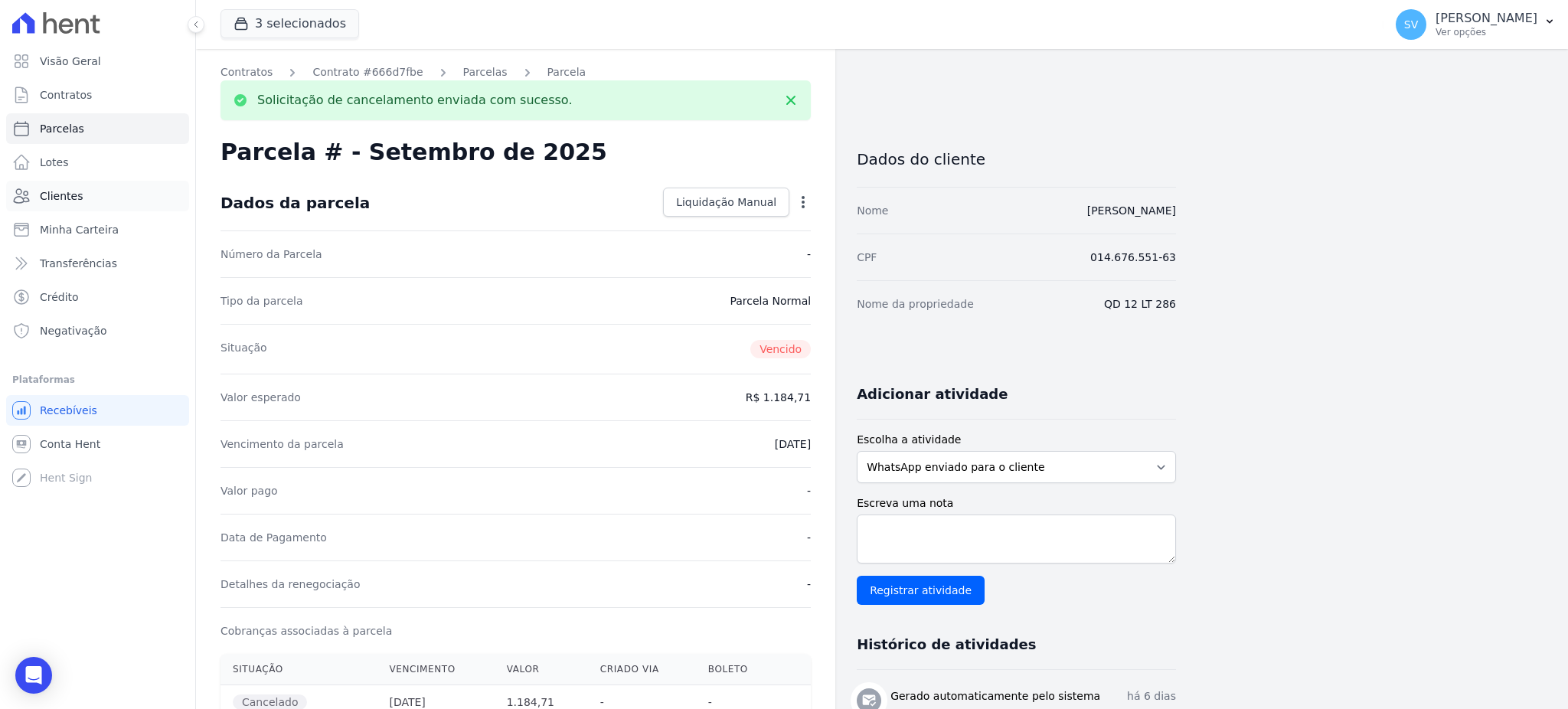
click at [46, 193] on span "Clientes" at bounding box center [61, 196] width 43 height 16
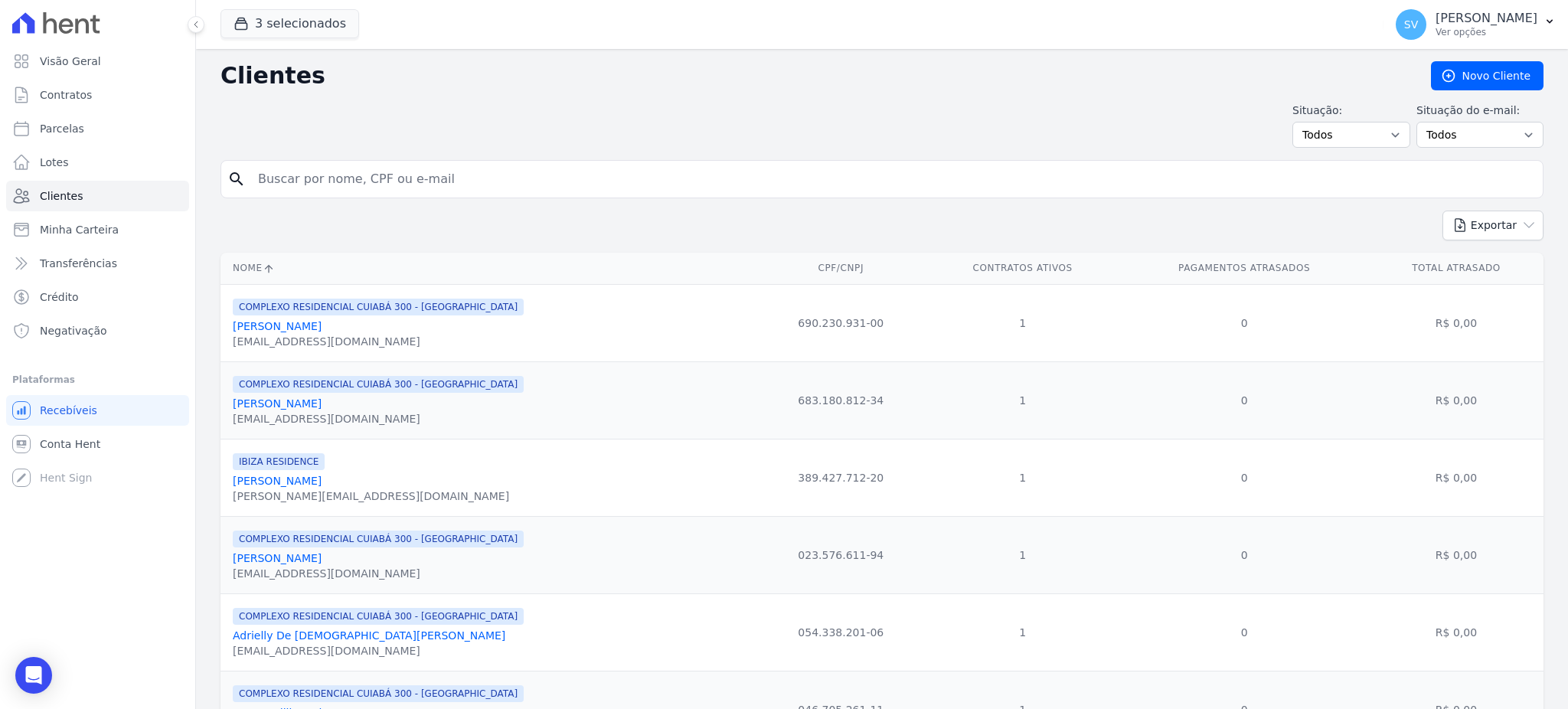
click at [499, 174] on input "search" at bounding box center [892, 178] width 1288 height 31
paste input "MARCIA BERNARDO DA SILVA SANTOS"
type input "MARCIA BERNARDO DA SILVA SANTOS"
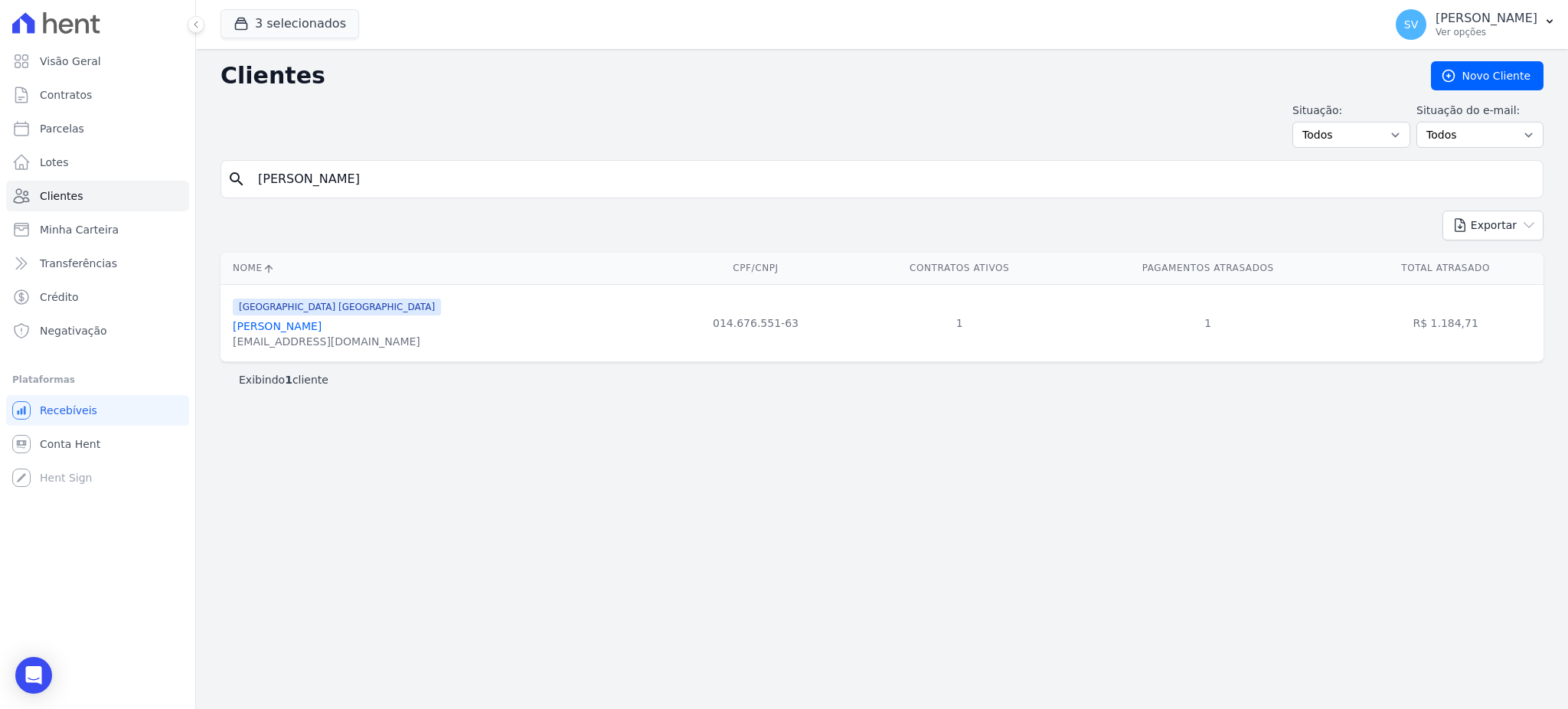
click at [321, 330] on link "Marcia Bernardo Da Silva Santos" at bounding box center [277, 326] width 89 height 12
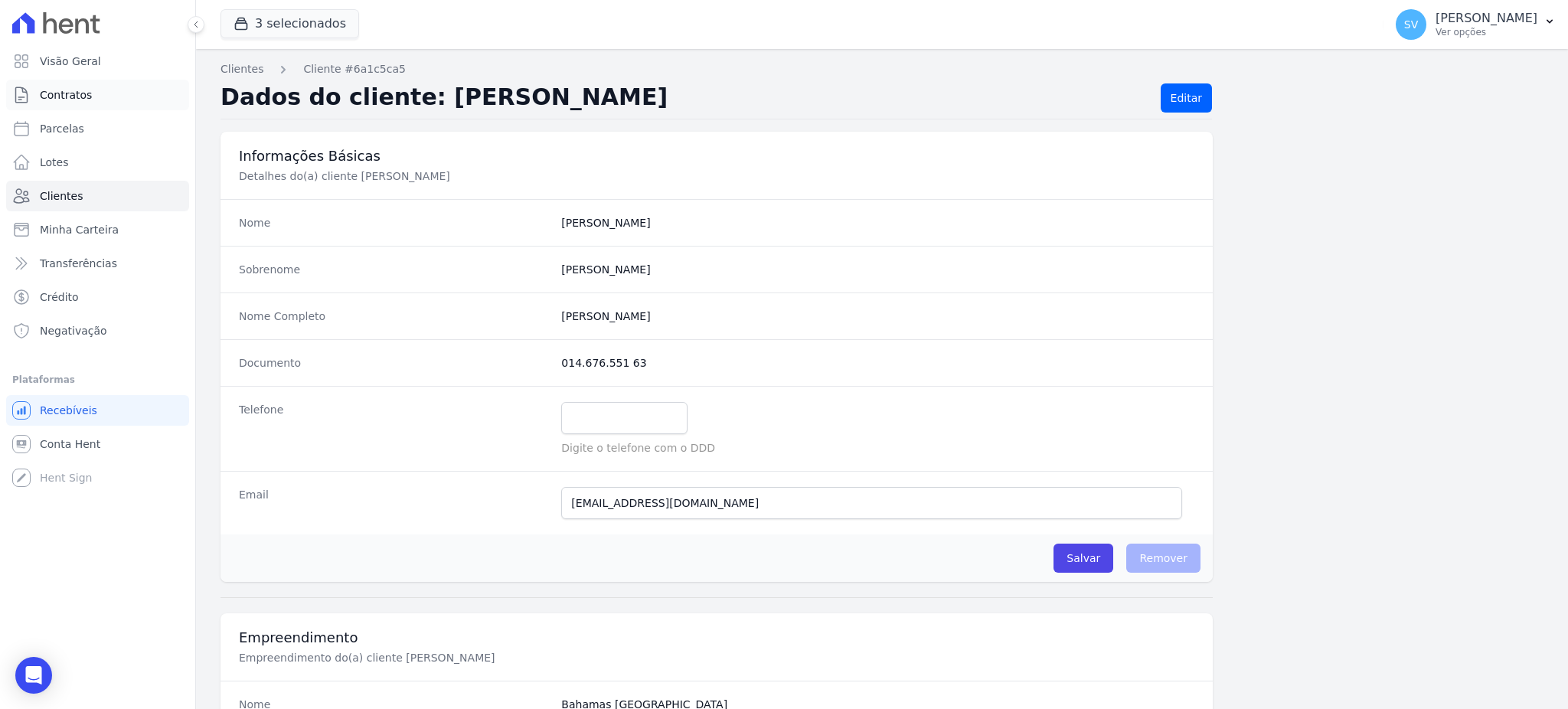
click at [87, 88] on span "Contratos" at bounding box center [65, 96] width 52 height 16
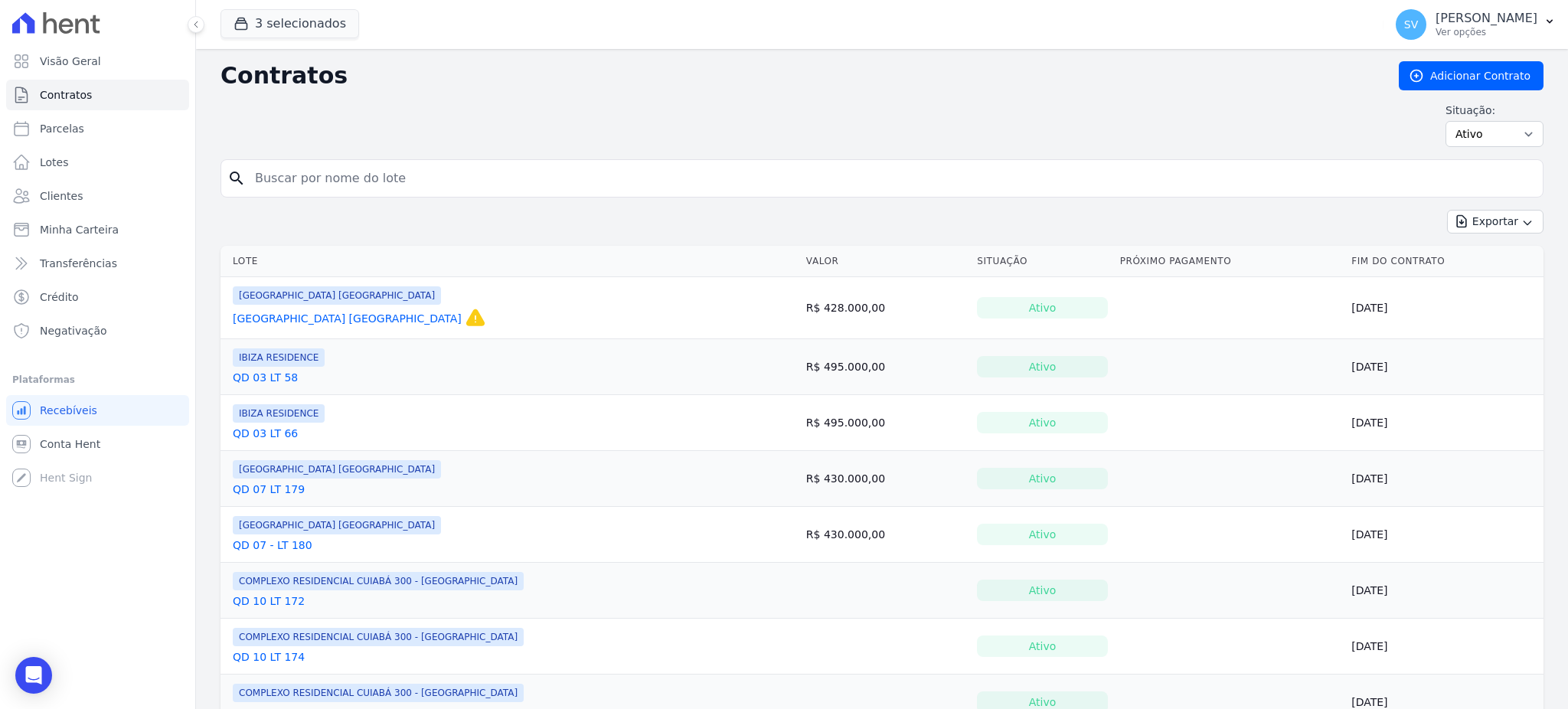
click at [403, 174] on input "search" at bounding box center [891, 177] width 1291 height 31
paste input "MARCIA BERNARDO DA SILVA SANTOS"
type input "MARCIA BERNARDO DA SILVA SANTOS"
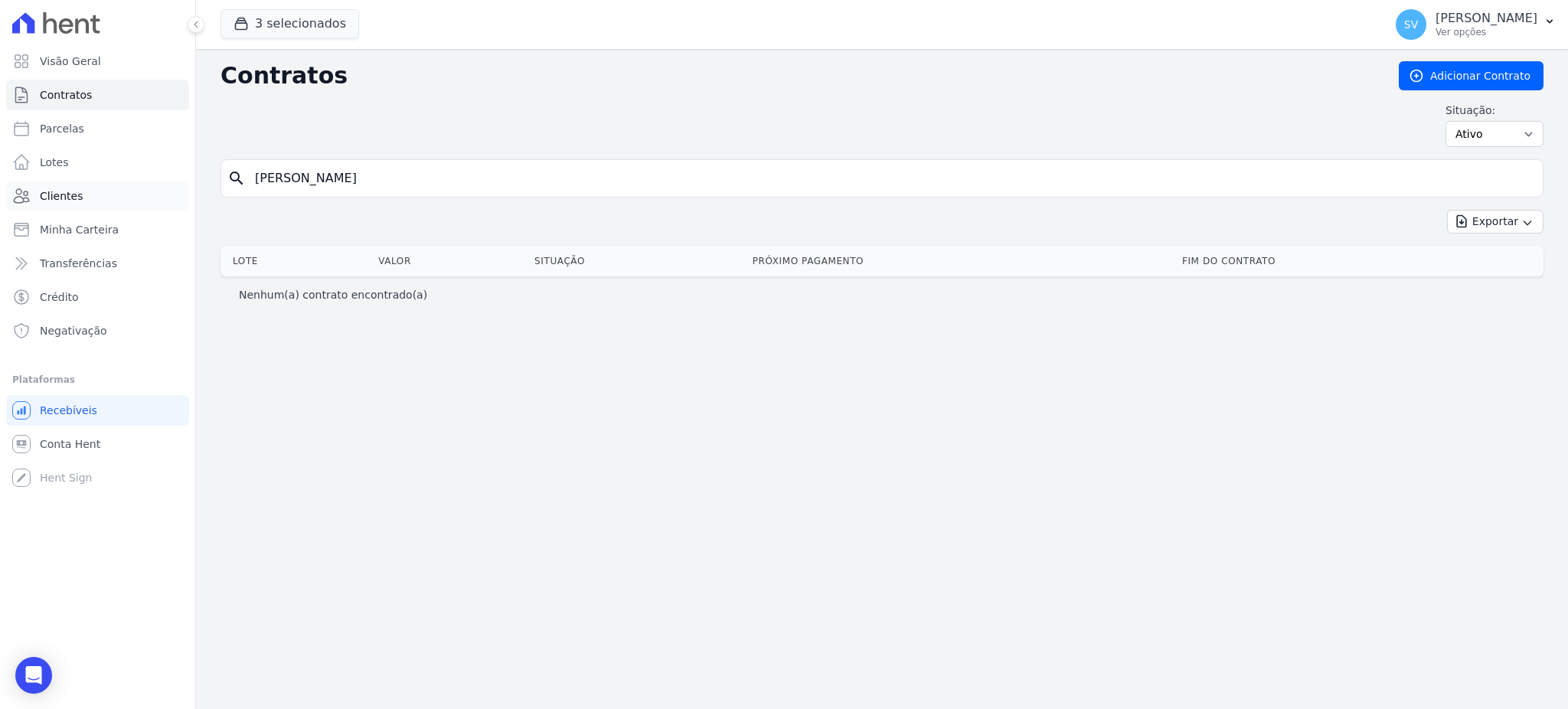
click at [74, 197] on span "Clientes" at bounding box center [61, 196] width 43 height 16
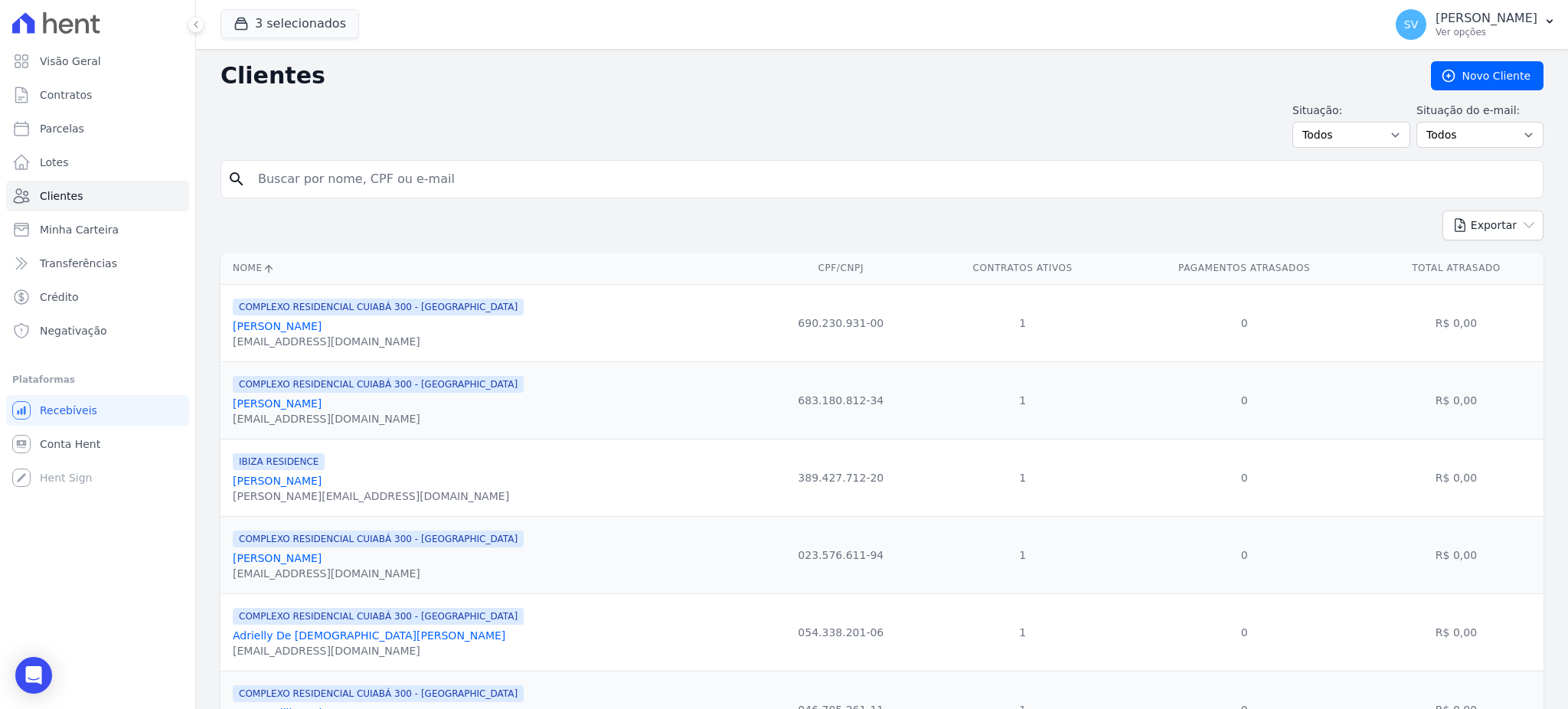
click at [482, 184] on input "search" at bounding box center [892, 178] width 1288 height 31
paste input "MARCIA BERNARDO DA SILVA SANTOS"
type input "MARCIA BERNARDO DA SILVA SANTOS"
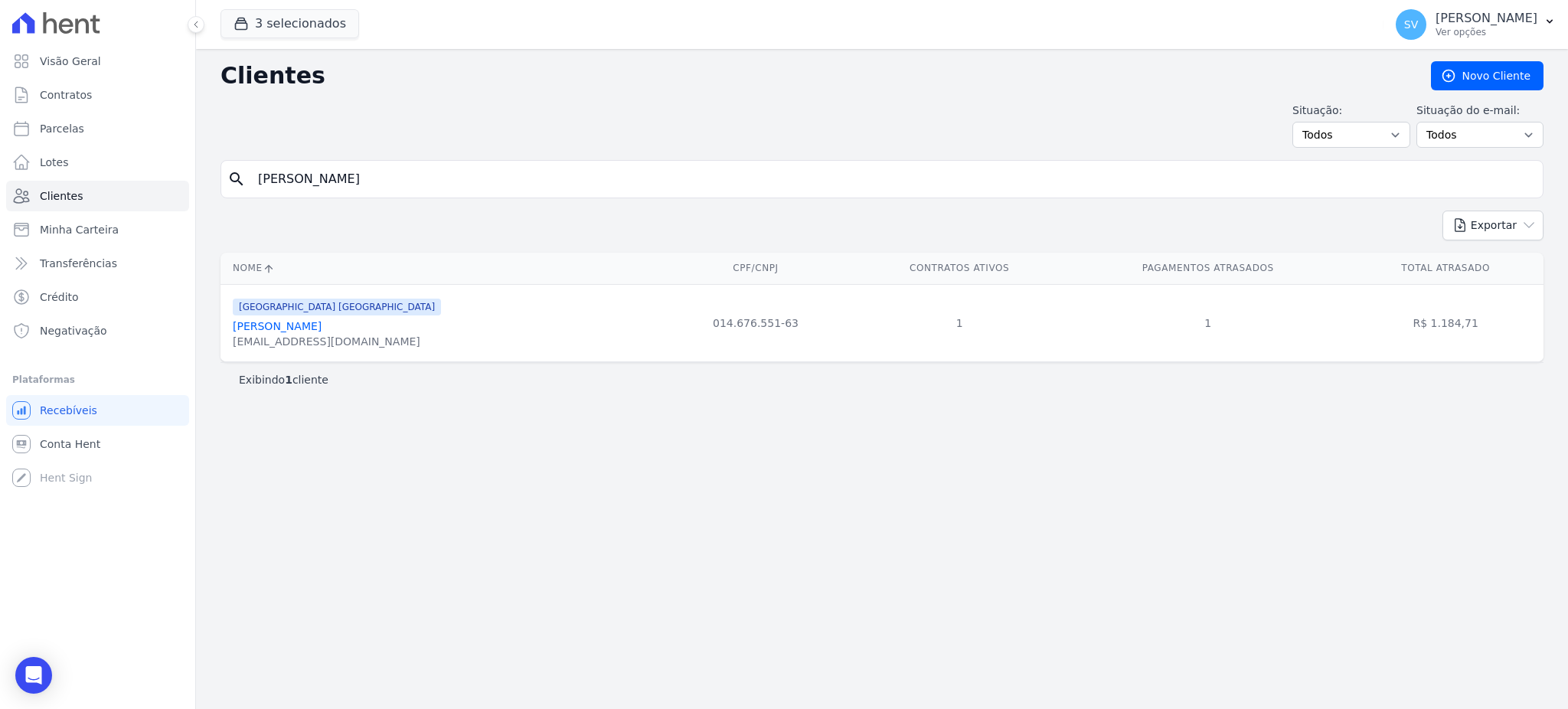
click at [276, 330] on link "Marcia Bernardo Da Silva Santos" at bounding box center [277, 326] width 89 height 12
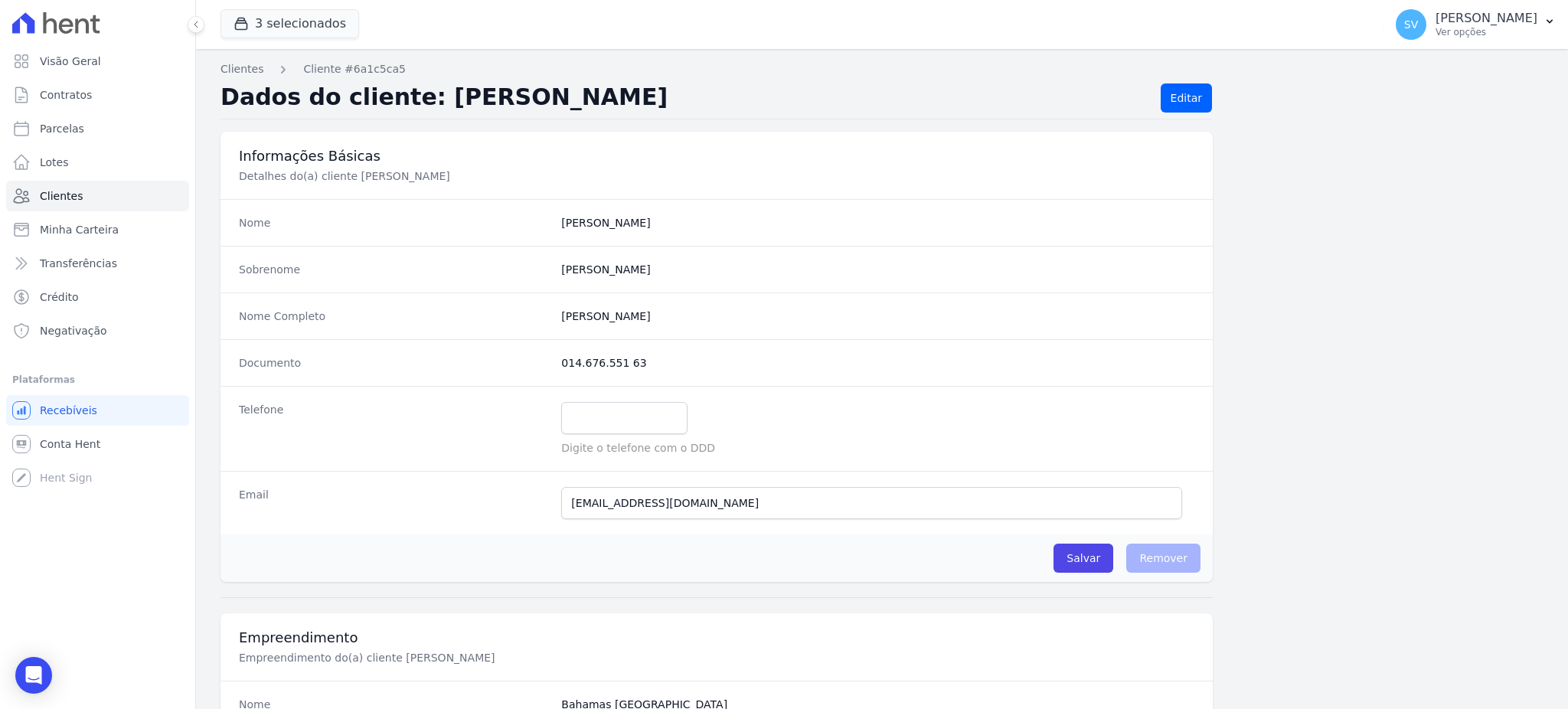
click at [490, 95] on h2 "Dados do cliente: MARCIA SANTOS" at bounding box center [685, 99] width 928 height 30
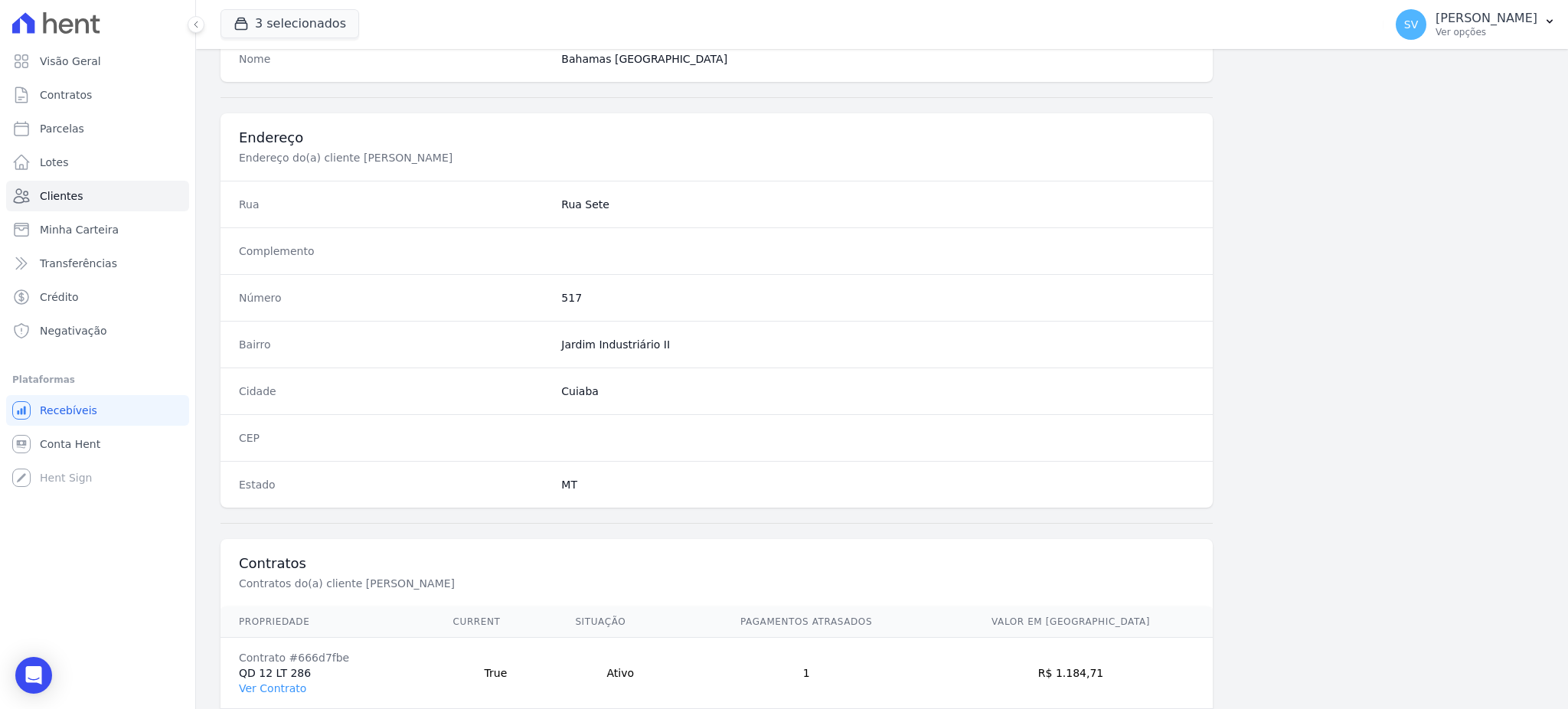
scroll to position [725, 0]
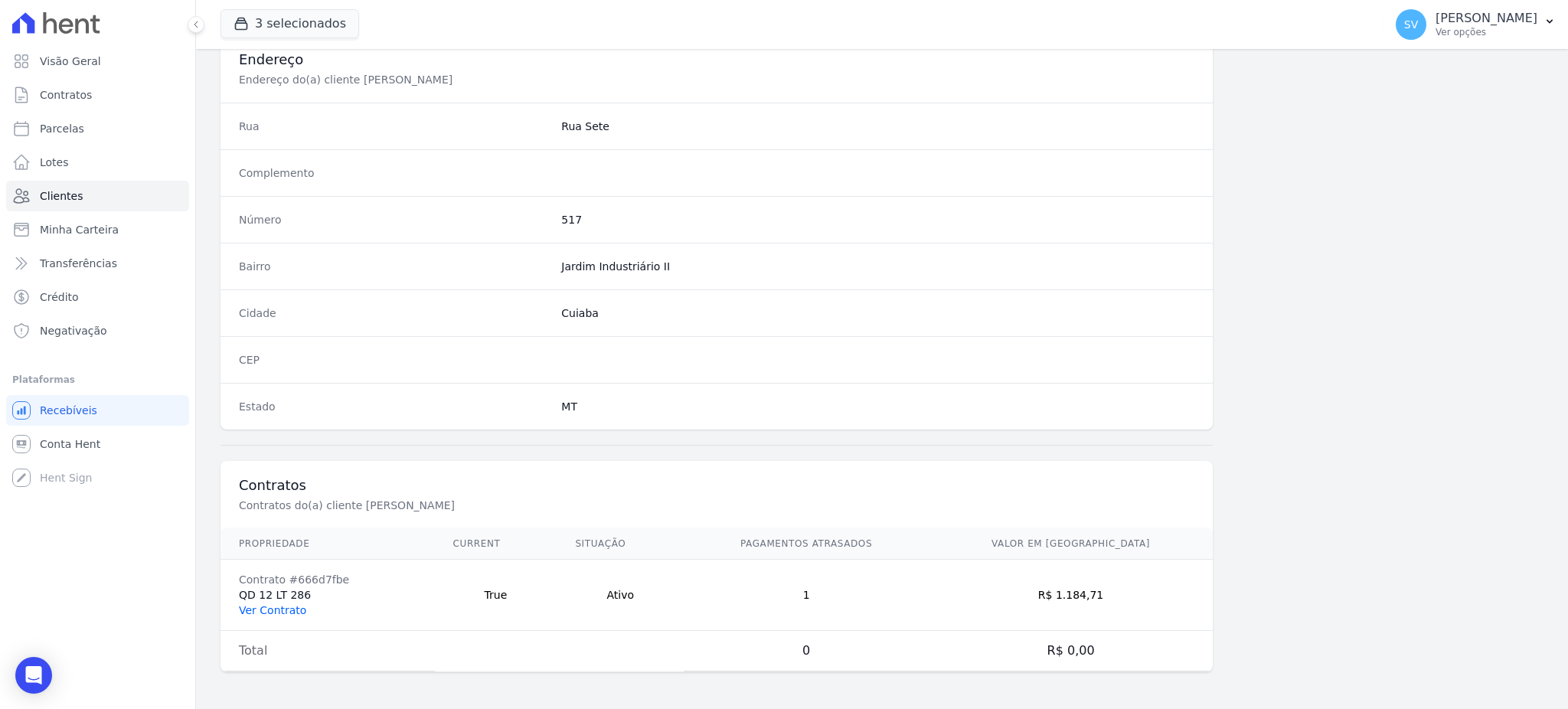
click at [287, 609] on link "Ver Contrato" at bounding box center [272, 610] width 67 height 12
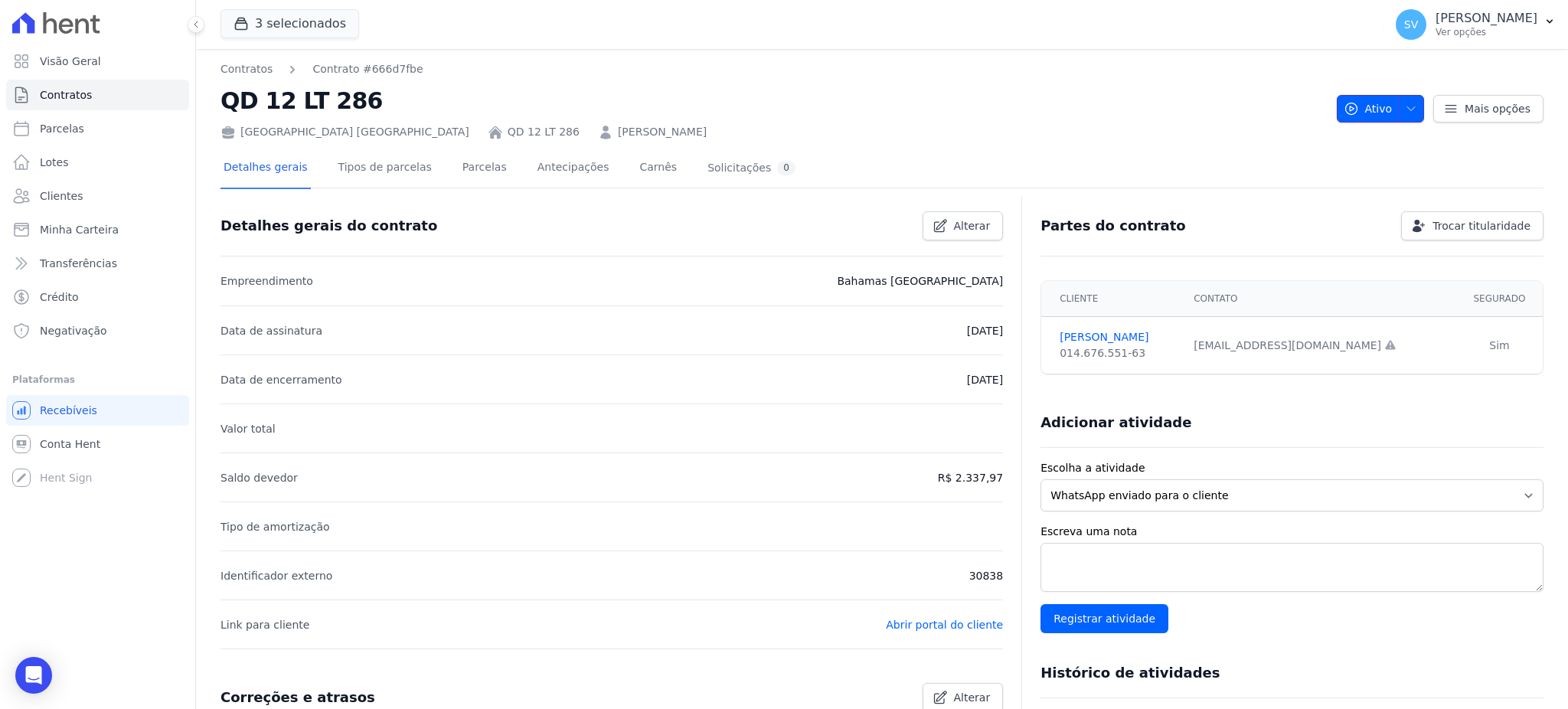
click at [1404, 104] on icon "button" at bounding box center [1410, 108] width 12 height 12
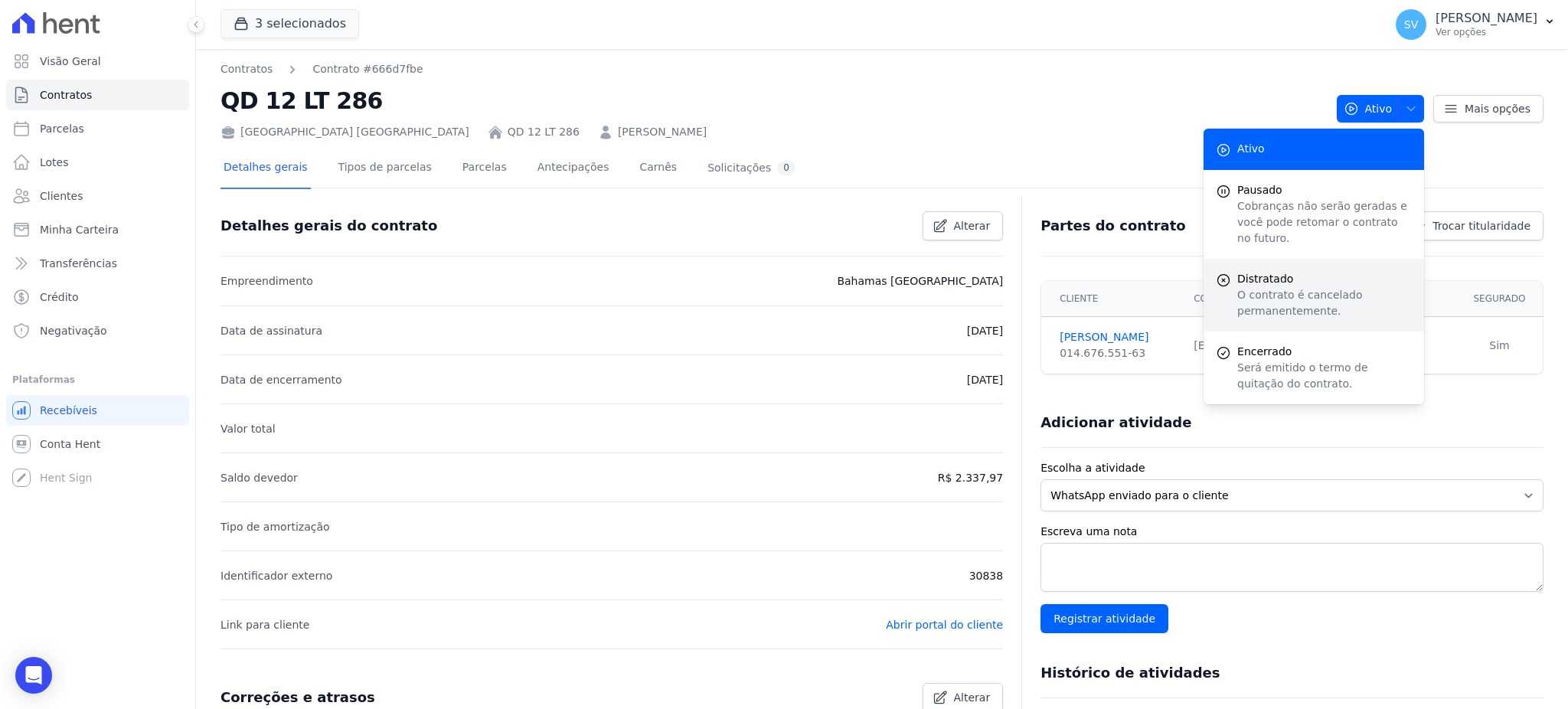
click at [1300, 287] on p "O contrato é cancelado permanentemente." at bounding box center [1324, 303] width 174 height 33
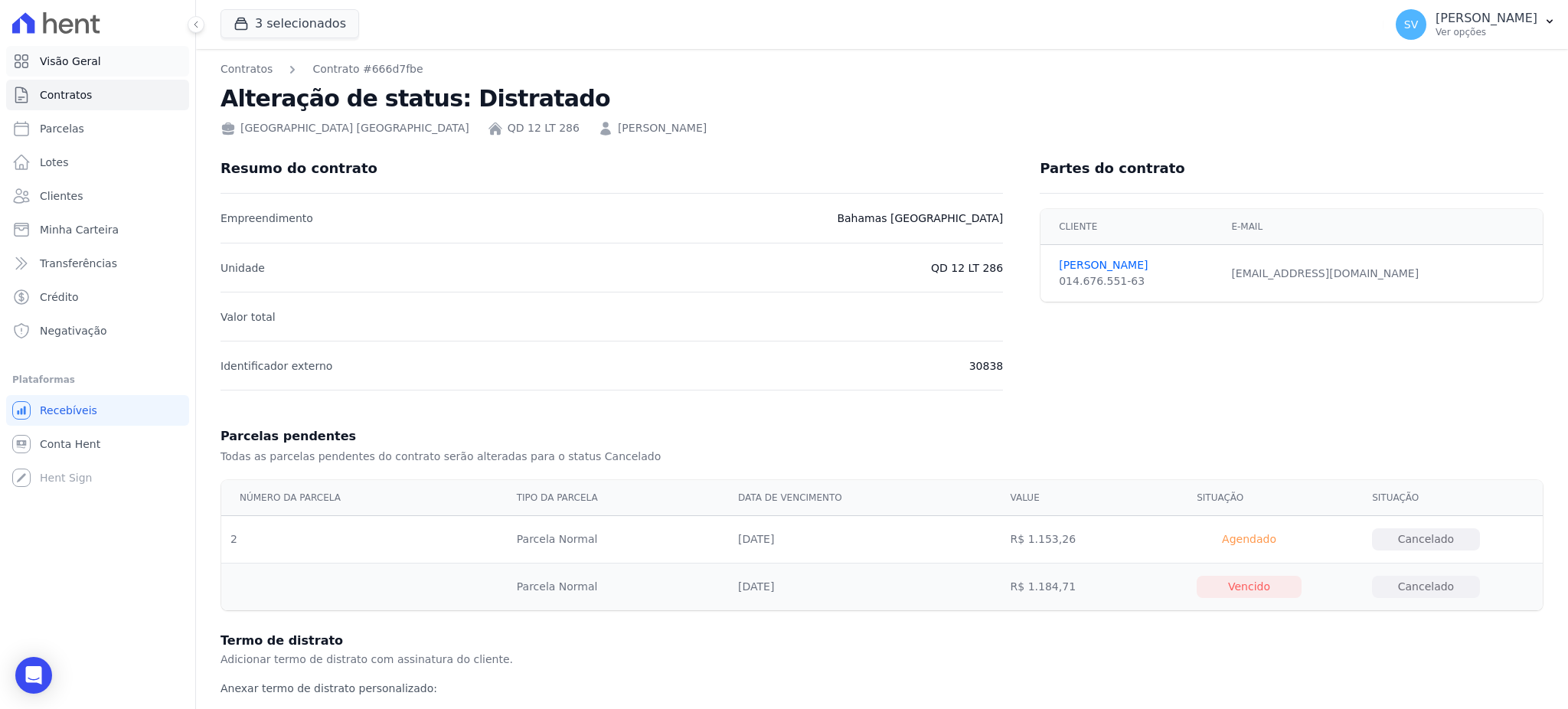
click at [53, 60] on span "Visão Geral" at bounding box center [70, 61] width 61 height 16
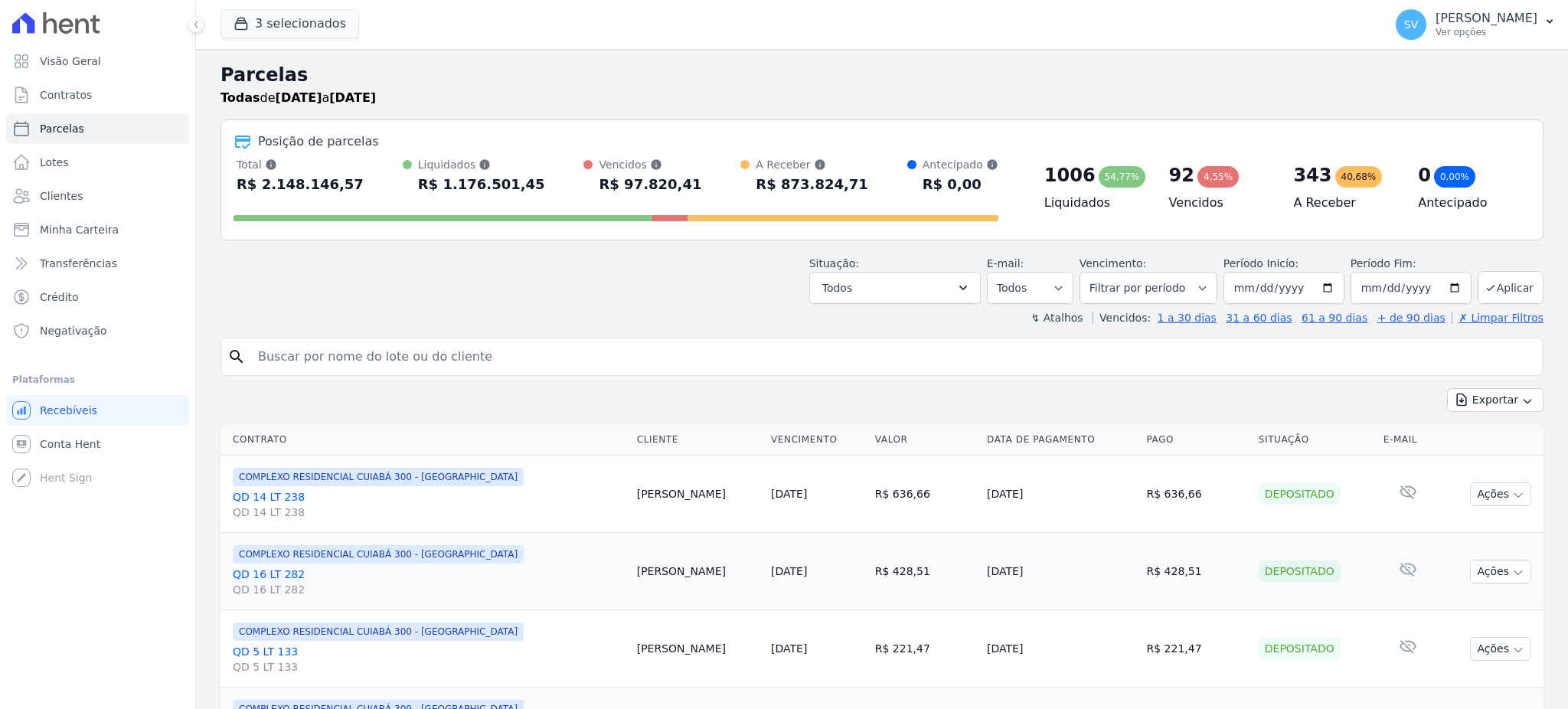
select select
click at [987, 304] on header "Parcelas Todas de [DATE] a [DATE] Posição de parcelas Total Soma das parcelas p…" at bounding box center [882, 193] width 1323 height 264
click at [969, 294] on icon "button" at bounding box center [963, 288] width 16 height 16
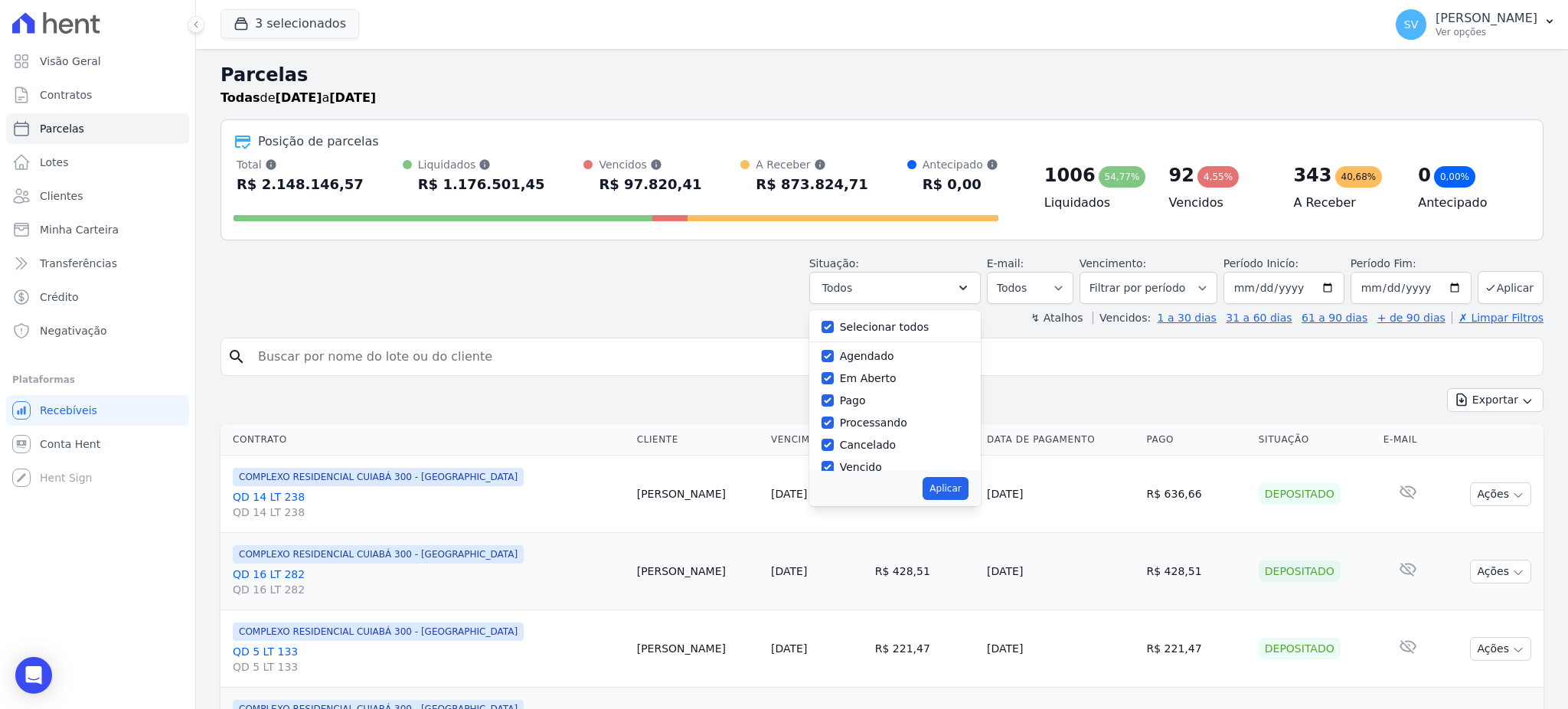
click at [840, 328] on div "Selecionar todos" at bounding box center [895, 327] width 147 height 23
click at [834, 327] on input "Selecionar todos" at bounding box center [828, 326] width 12 height 12
checkbox input "false"
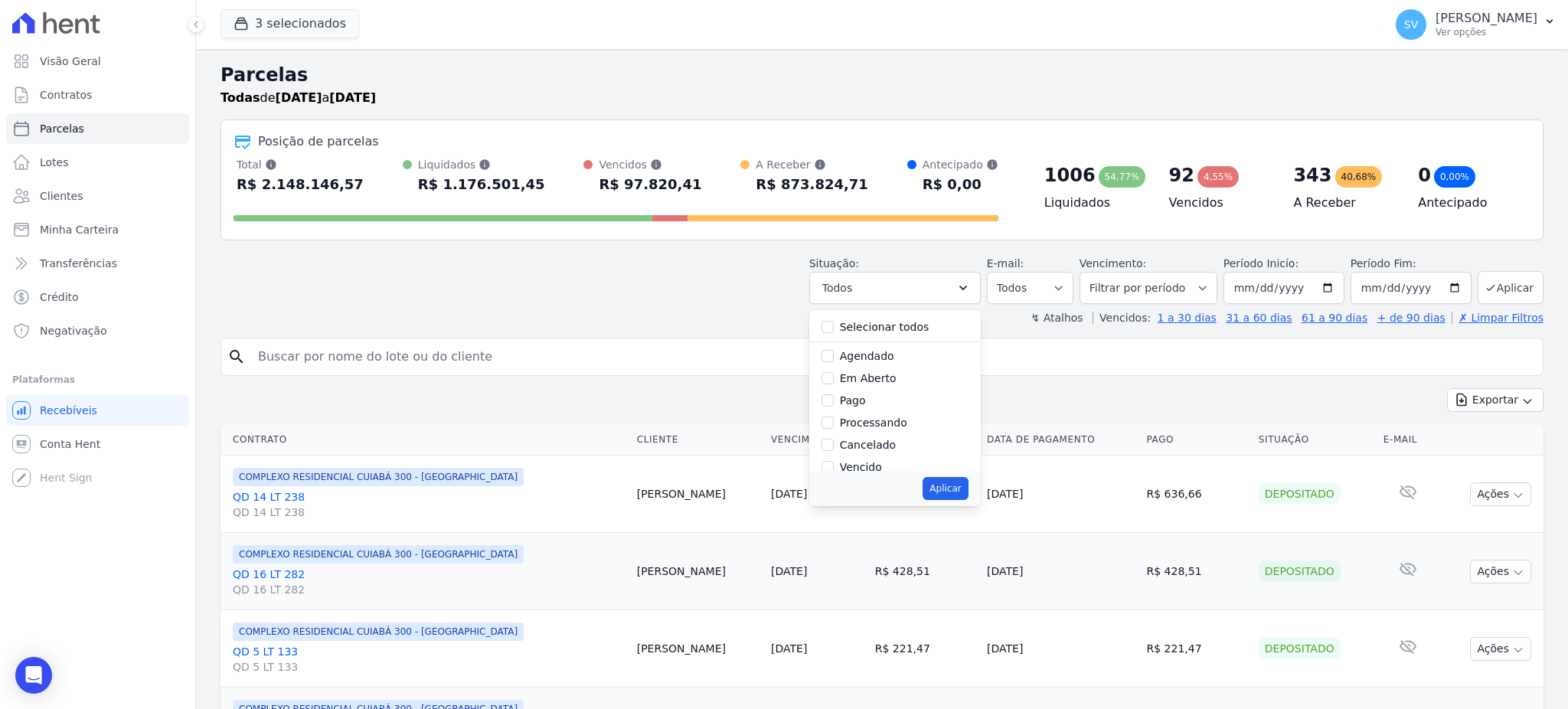
checkbox input "false"
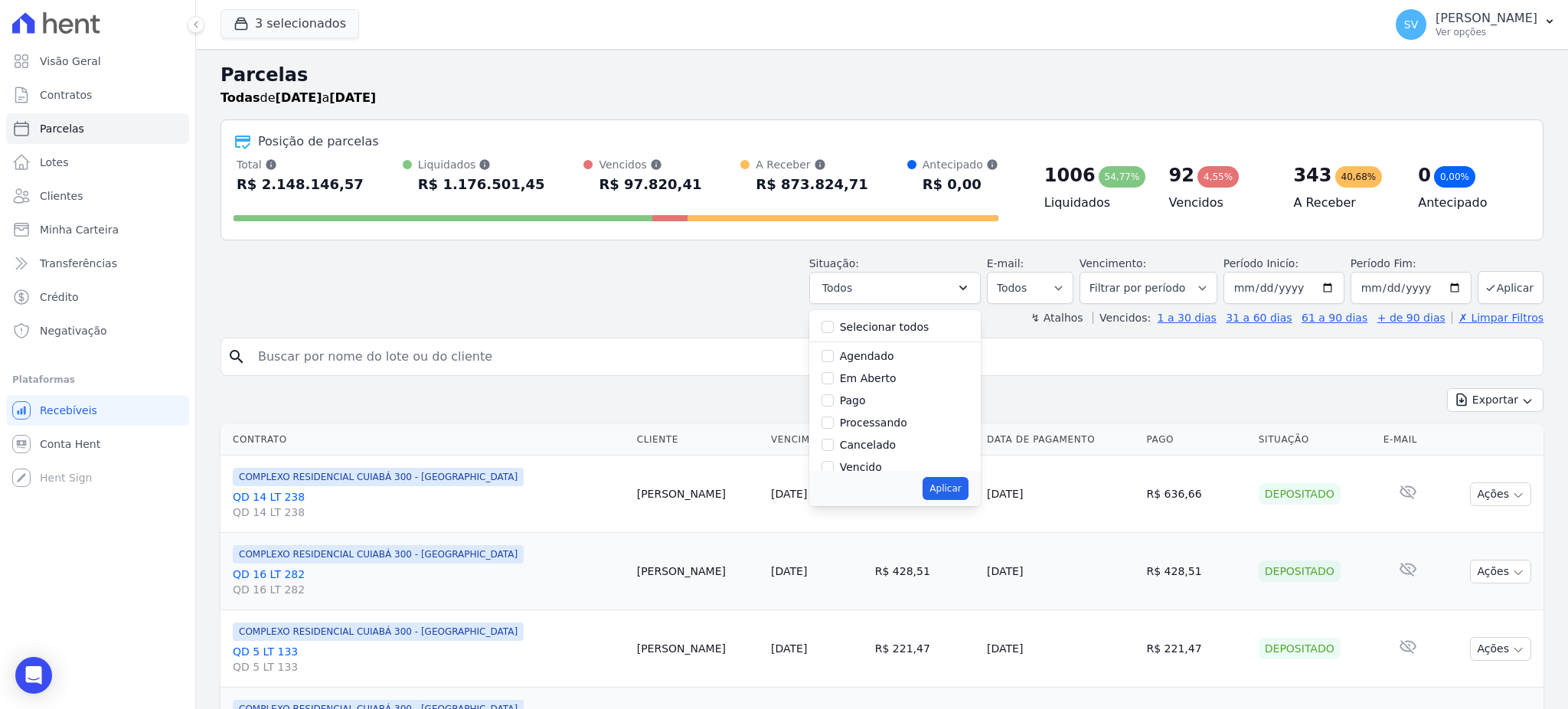
checkbox input "false"
click at [834, 468] on input "Vencido" at bounding box center [828, 467] width 12 height 12
checkbox input "true"
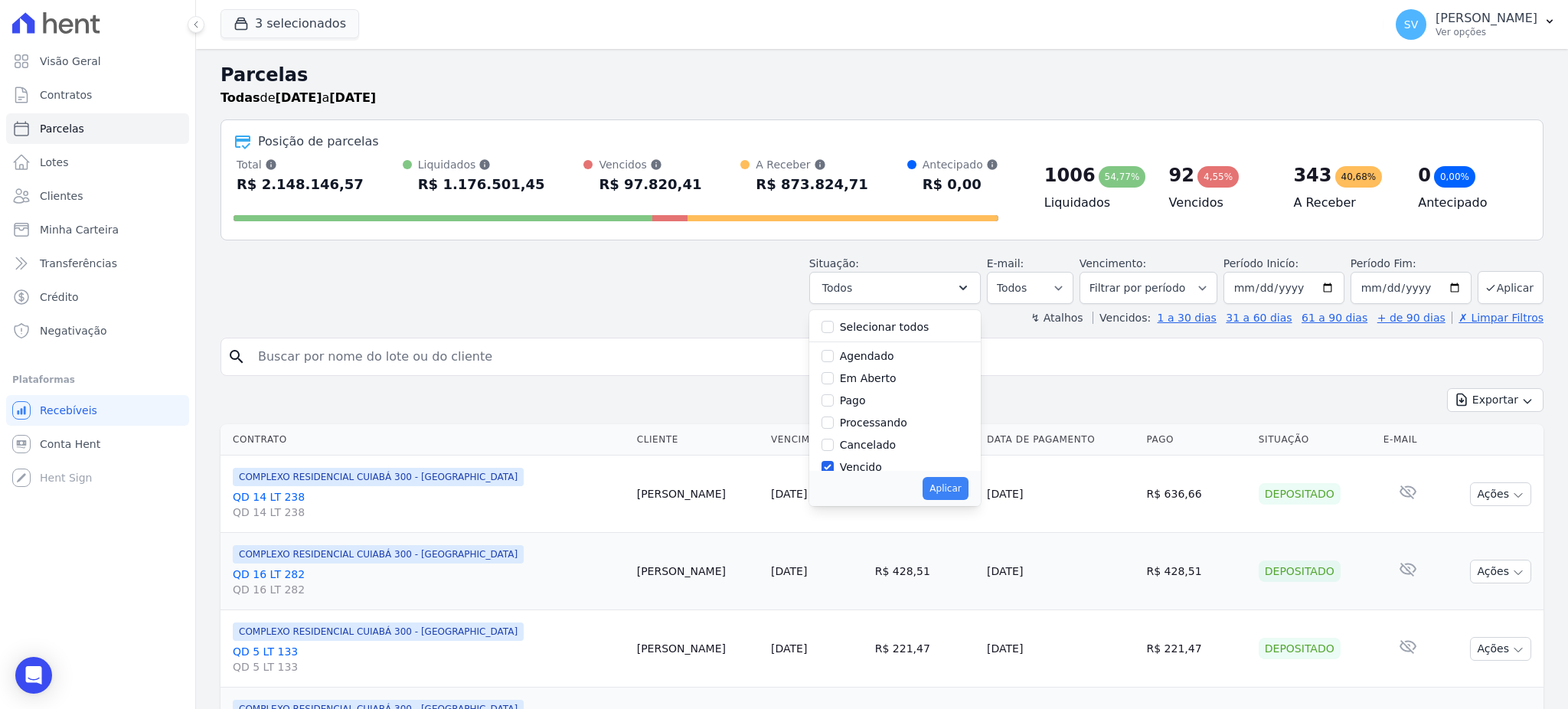
click at [957, 491] on button "Aplicar" at bounding box center [945, 488] width 45 height 23
select select "overdue"
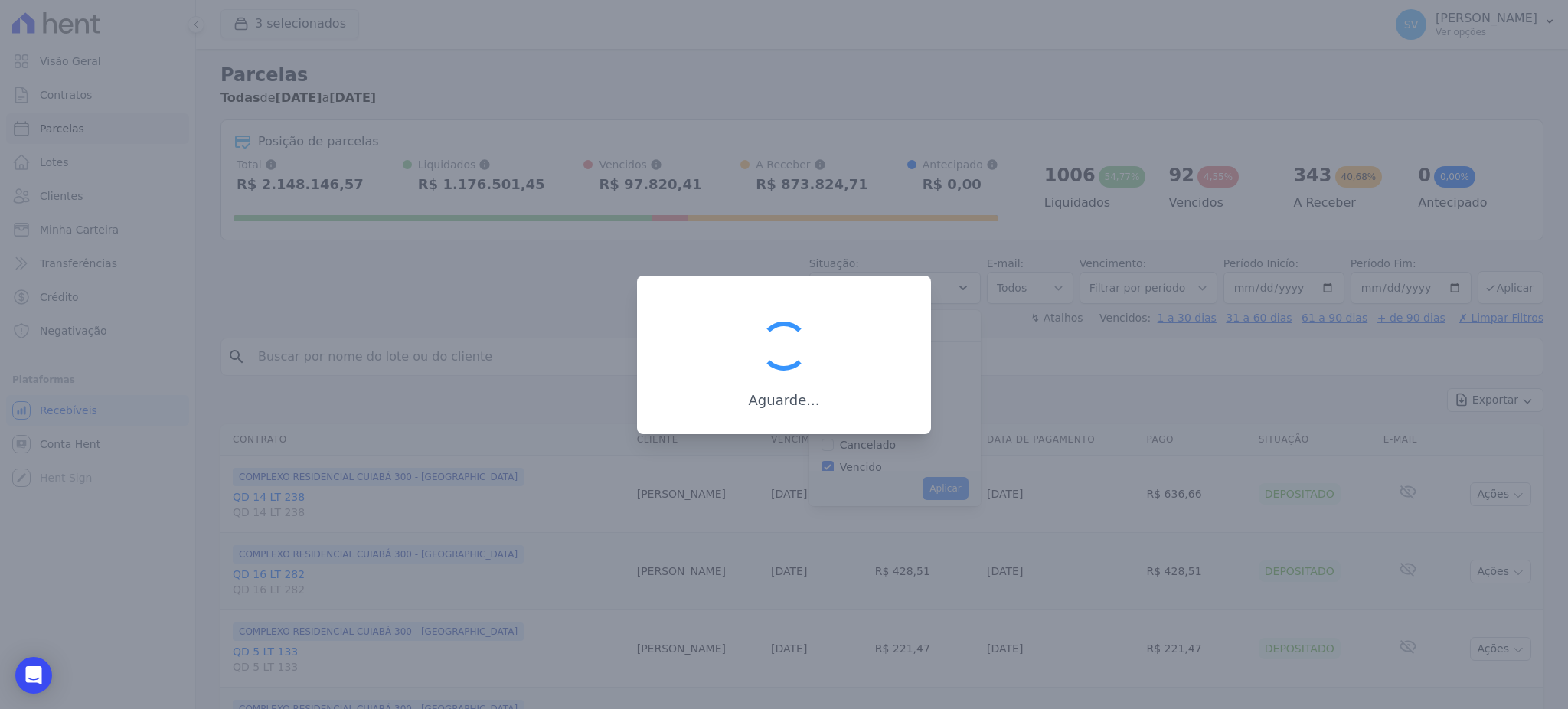
scroll to position [28, 0]
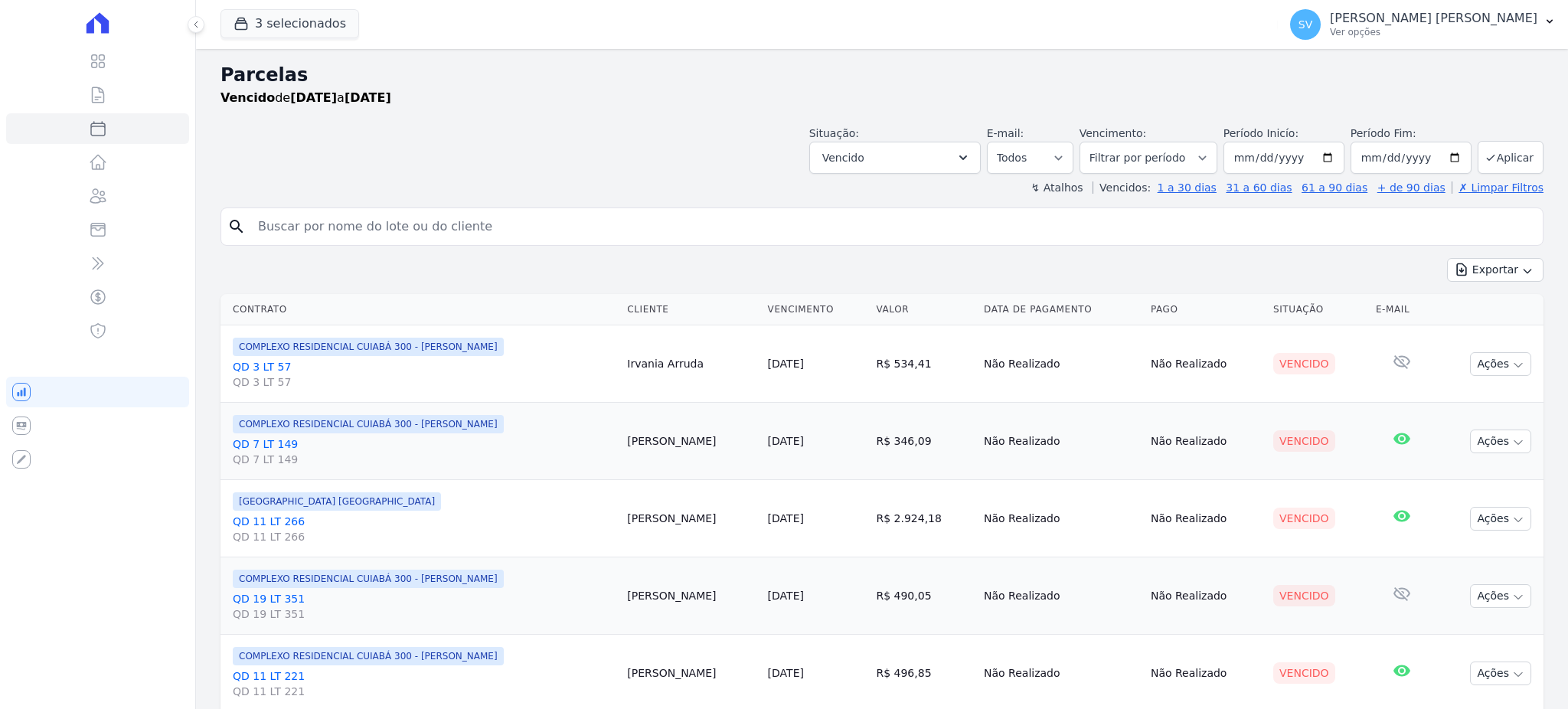
select select
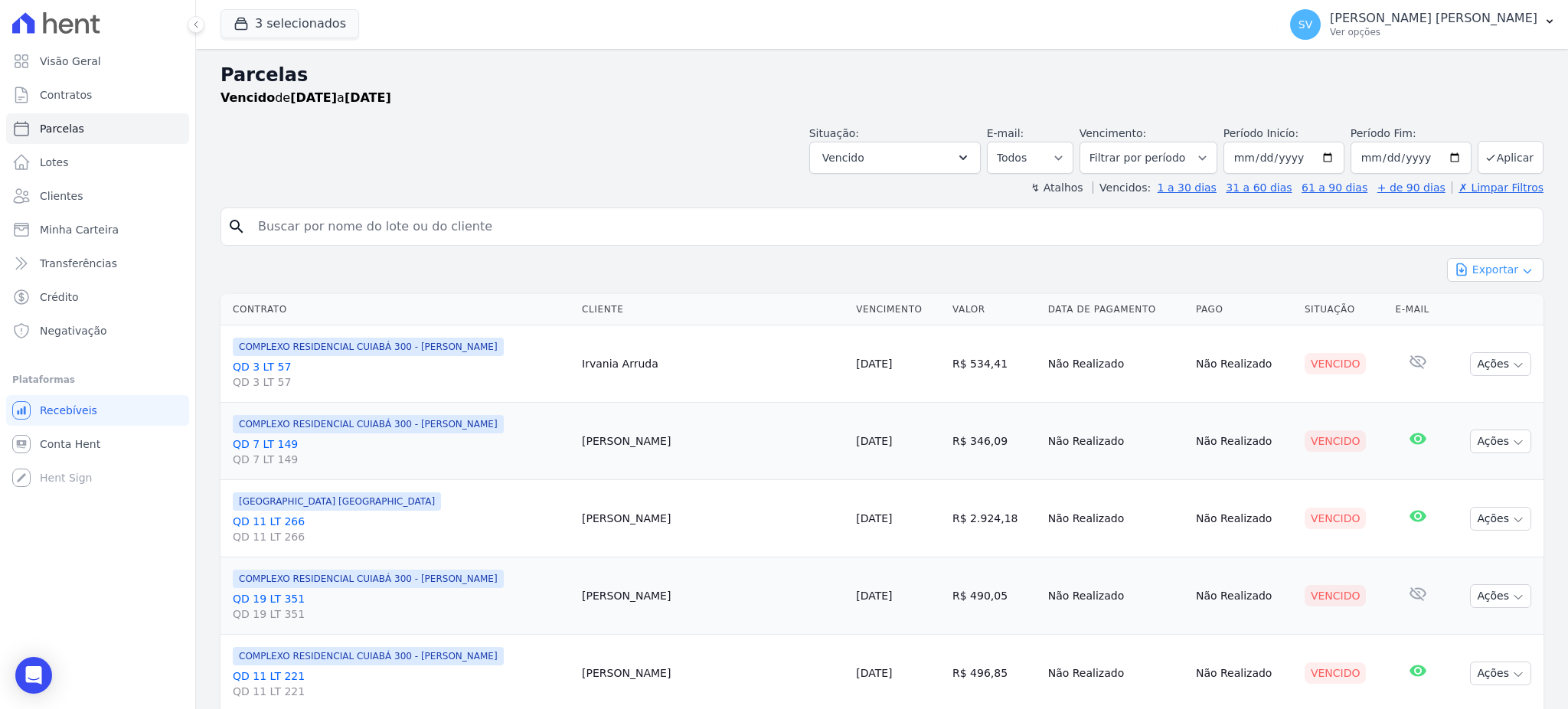
click at [1473, 266] on button "Exportar" at bounding box center [1495, 270] width 97 height 24
click at [1461, 334] on span "Exportar CSV" at bounding box center [1493, 332] width 81 height 16
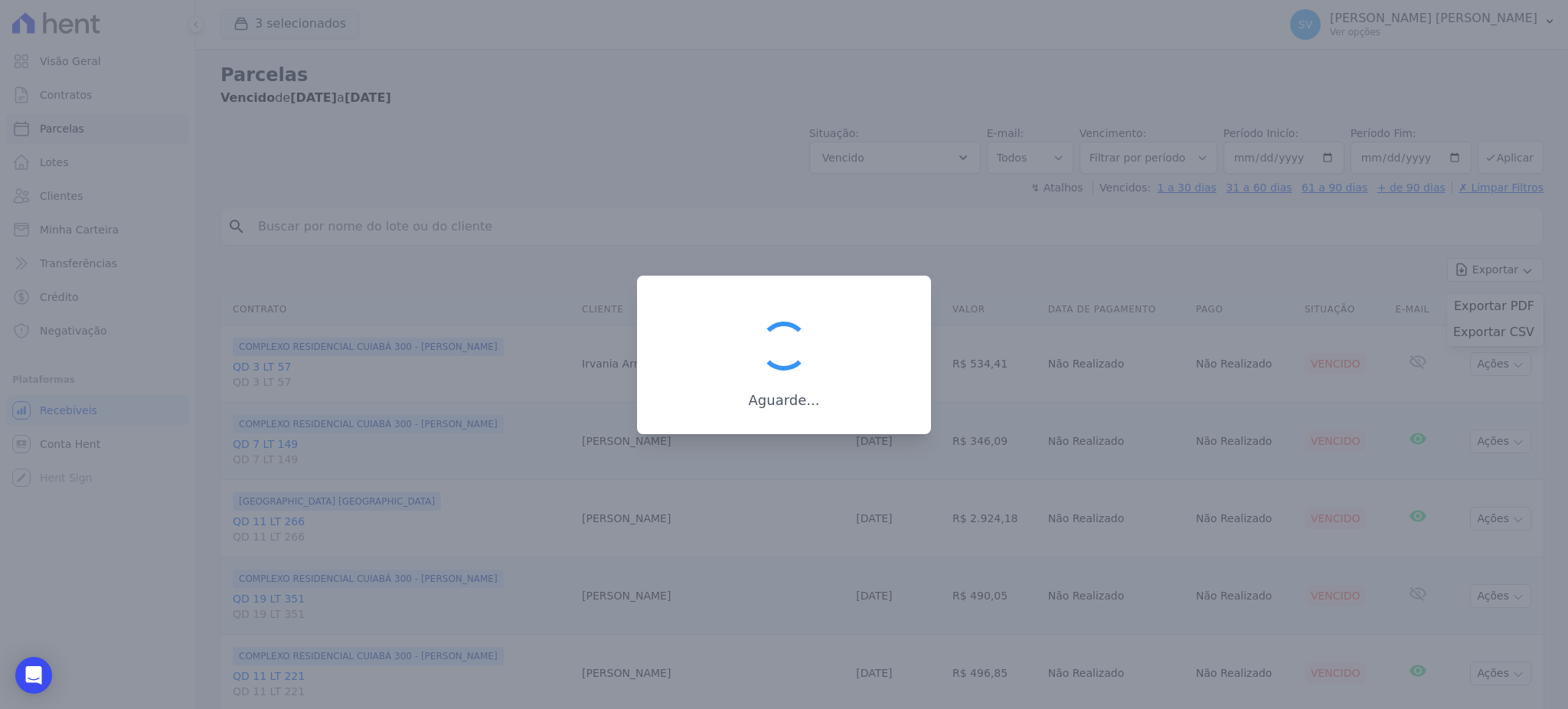
click at [544, 81] on div at bounding box center [784, 354] width 1568 height 709
click at [578, 98] on div at bounding box center [784, 354] width 1568 height 709
